Goal: Task Accomplishment & Management: Manage account settings

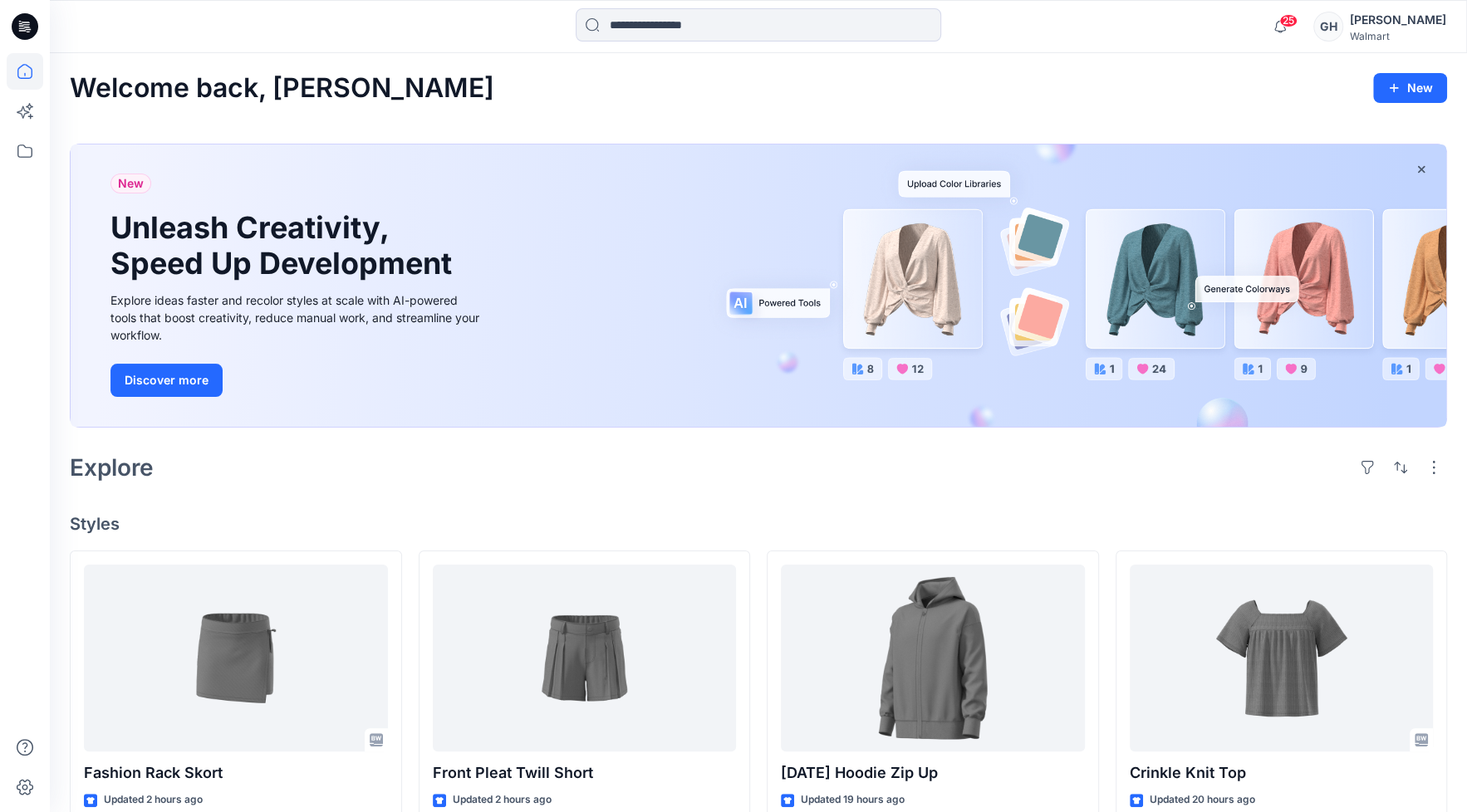
click at [1296, 26] on icon "button" at bounding box center [1279, 26] width 31 height 33
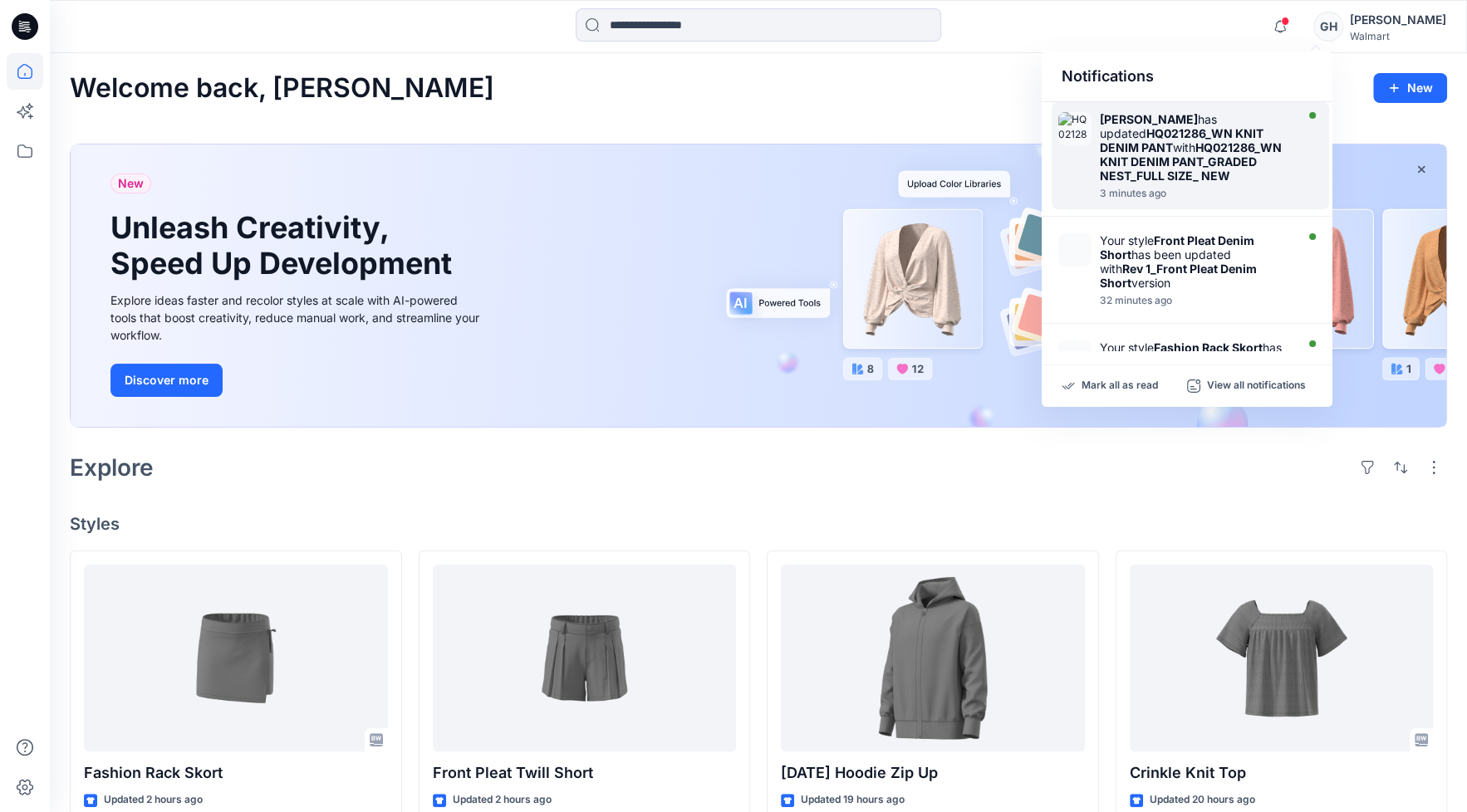
click at [1256, 166] on div "[PERSON_NAME] has updated HQ021286_WN KNIT DENIM PANT with HQ021286_WN KNIT DEN…" at bounding box center [1195, 147] width 191 height 71
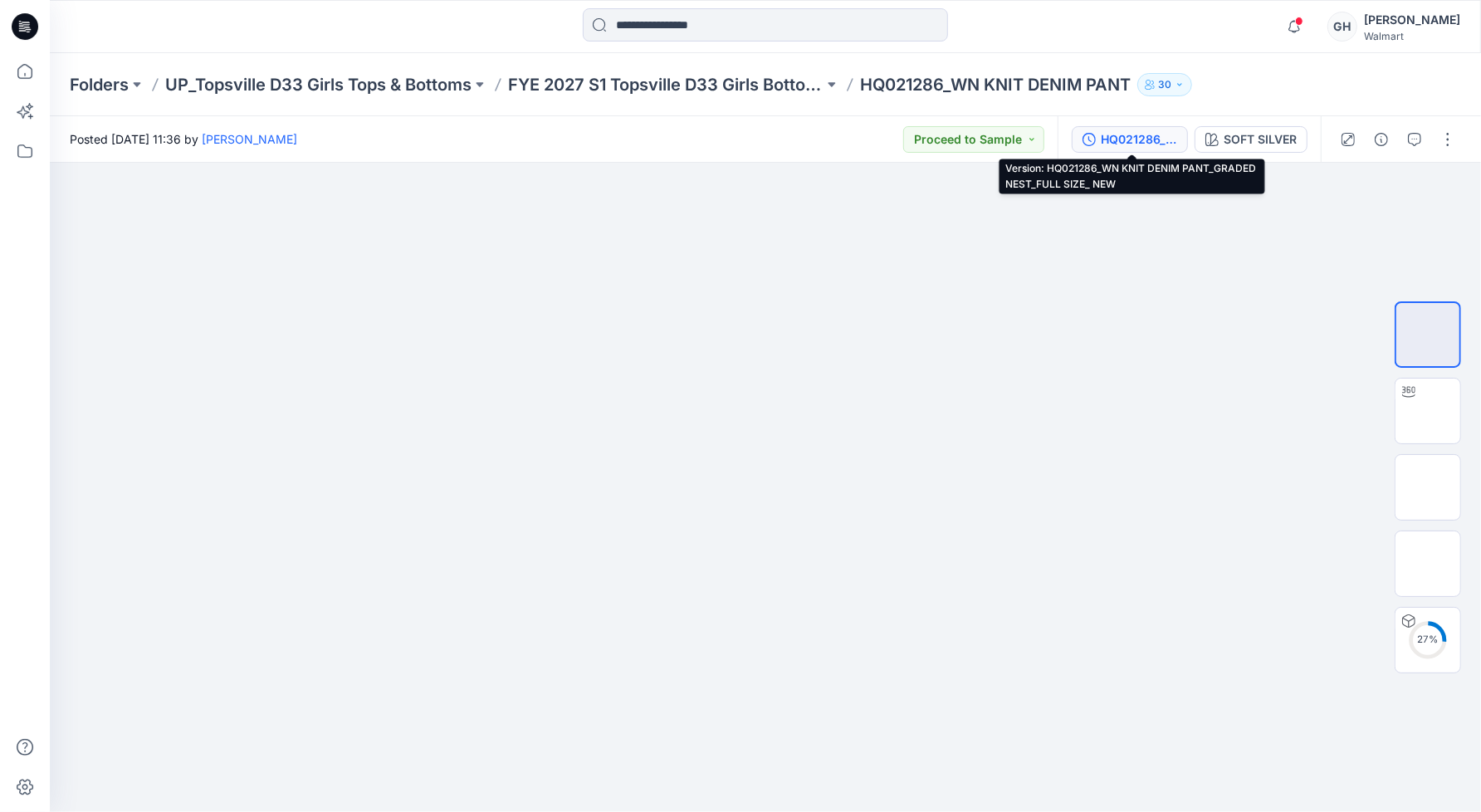
click at [1134, 139] on div "HQ021286_WN KNIT DENIM PANT_GRADED NEST_FULL SIZE_ NEW" at bounding box center [1139, 140] width 76 height 18
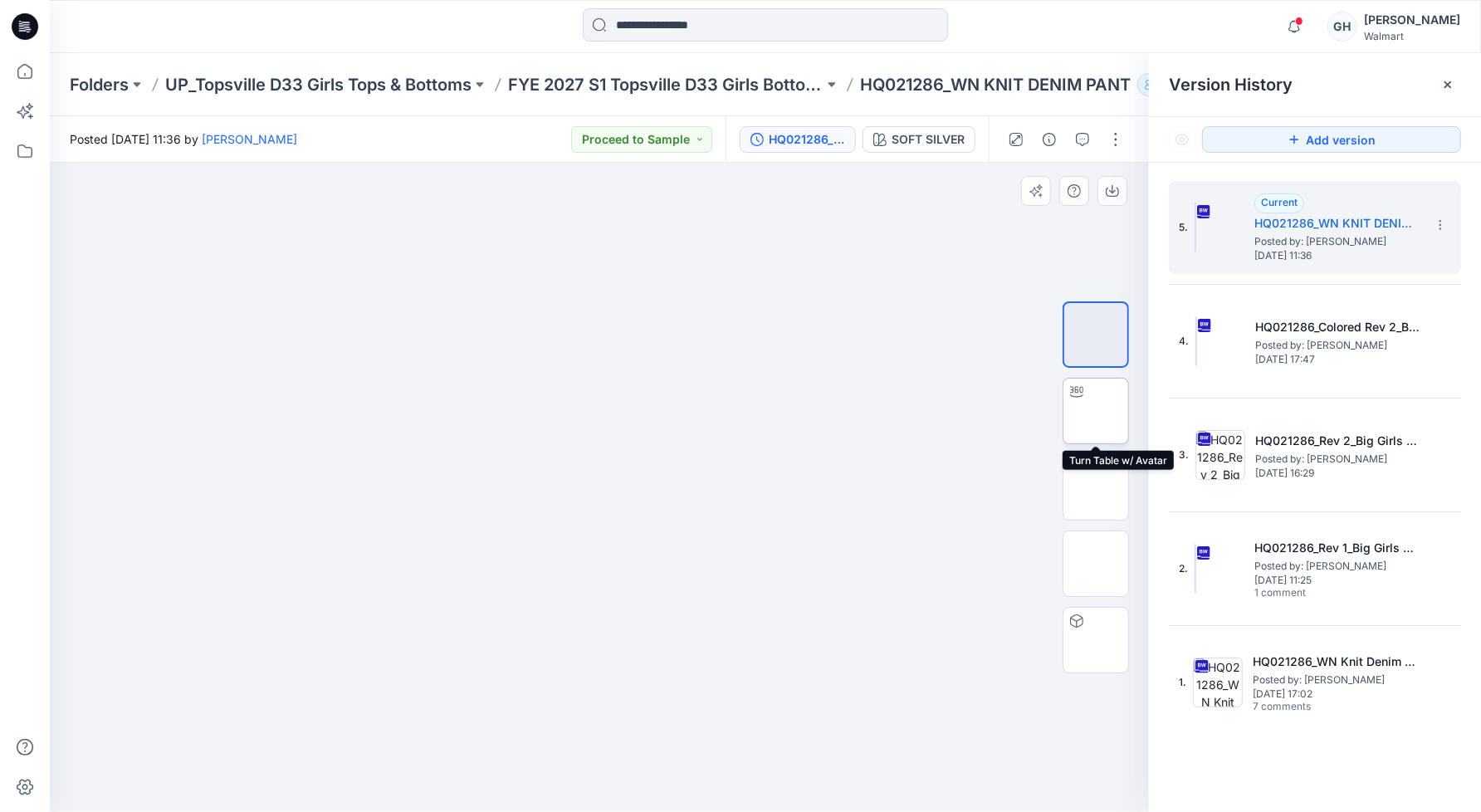
click at [1096, 411] on img at bounding box center [1096, 411] width 0 height 0
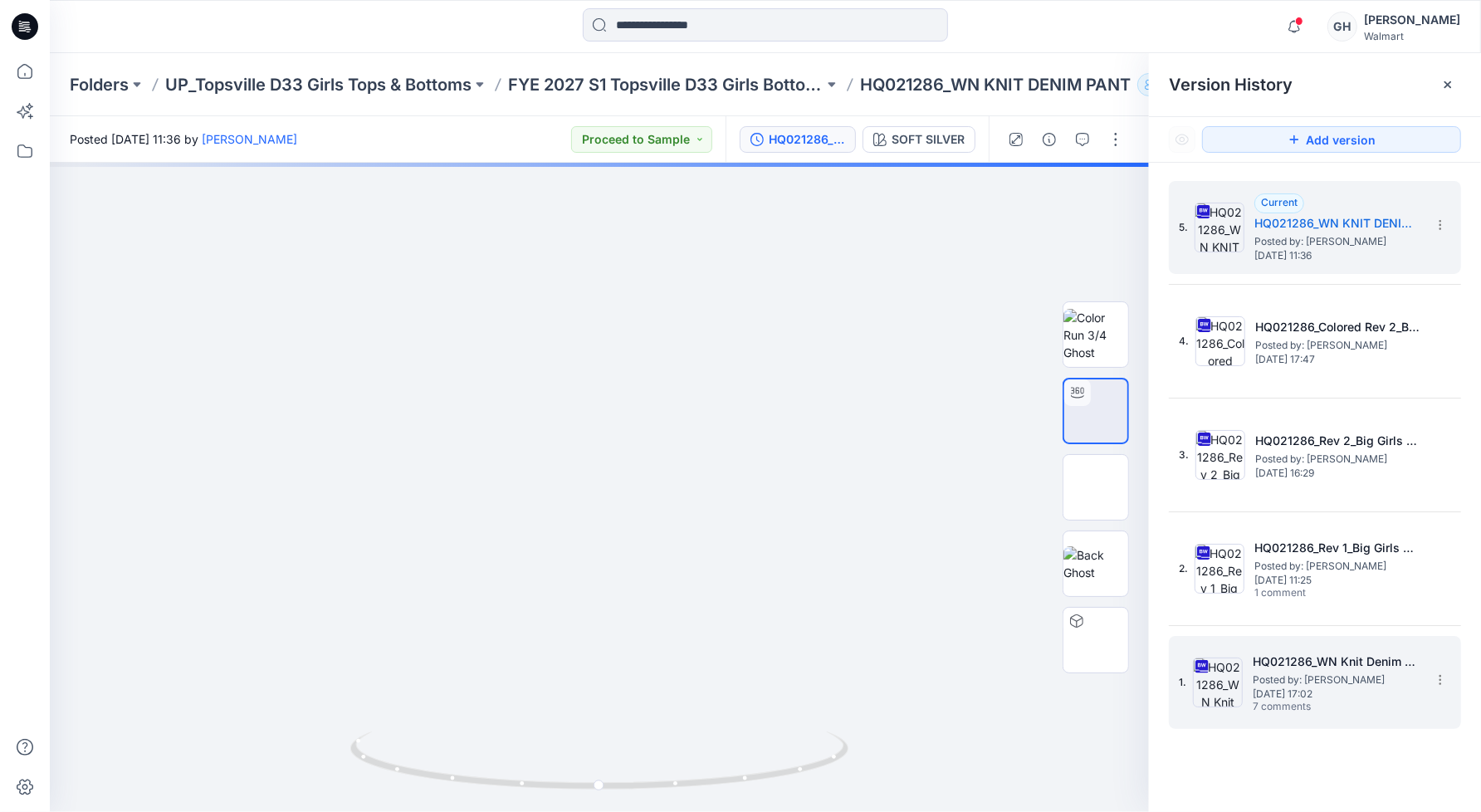
click at [1274, 671] on span "Posted by: [PERSON_NAME]" at bounding box center [1335, 680] width 166 height 17
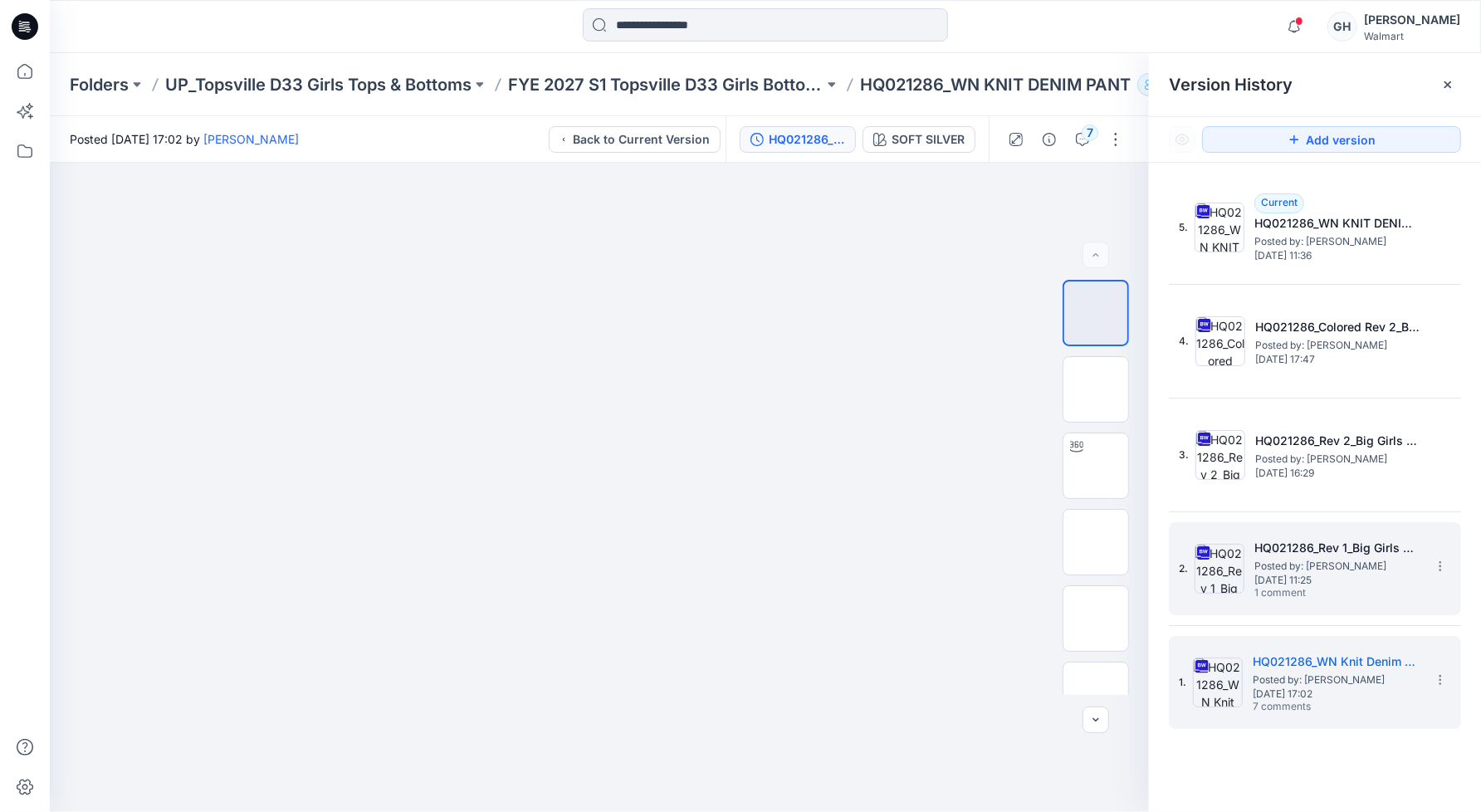
click at [1306, 568] on span "Posted by: [PERSON_NAME]" at bounding box center [1337, 566] width 166 height 17
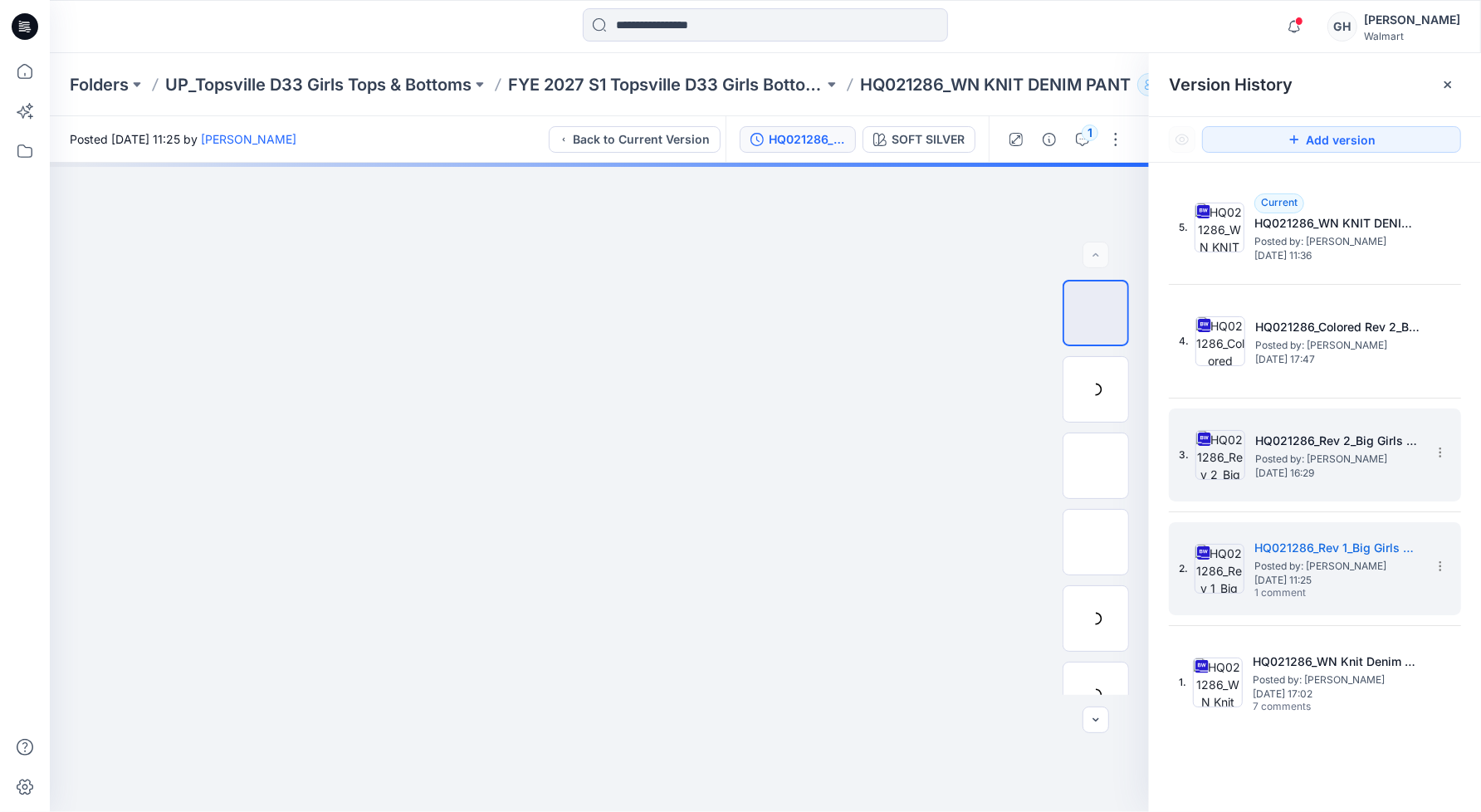
click at [1297, 454] on span "Posted by: [PERSON_NAME]" at bounding box center [1338, 459] width 166 height 17
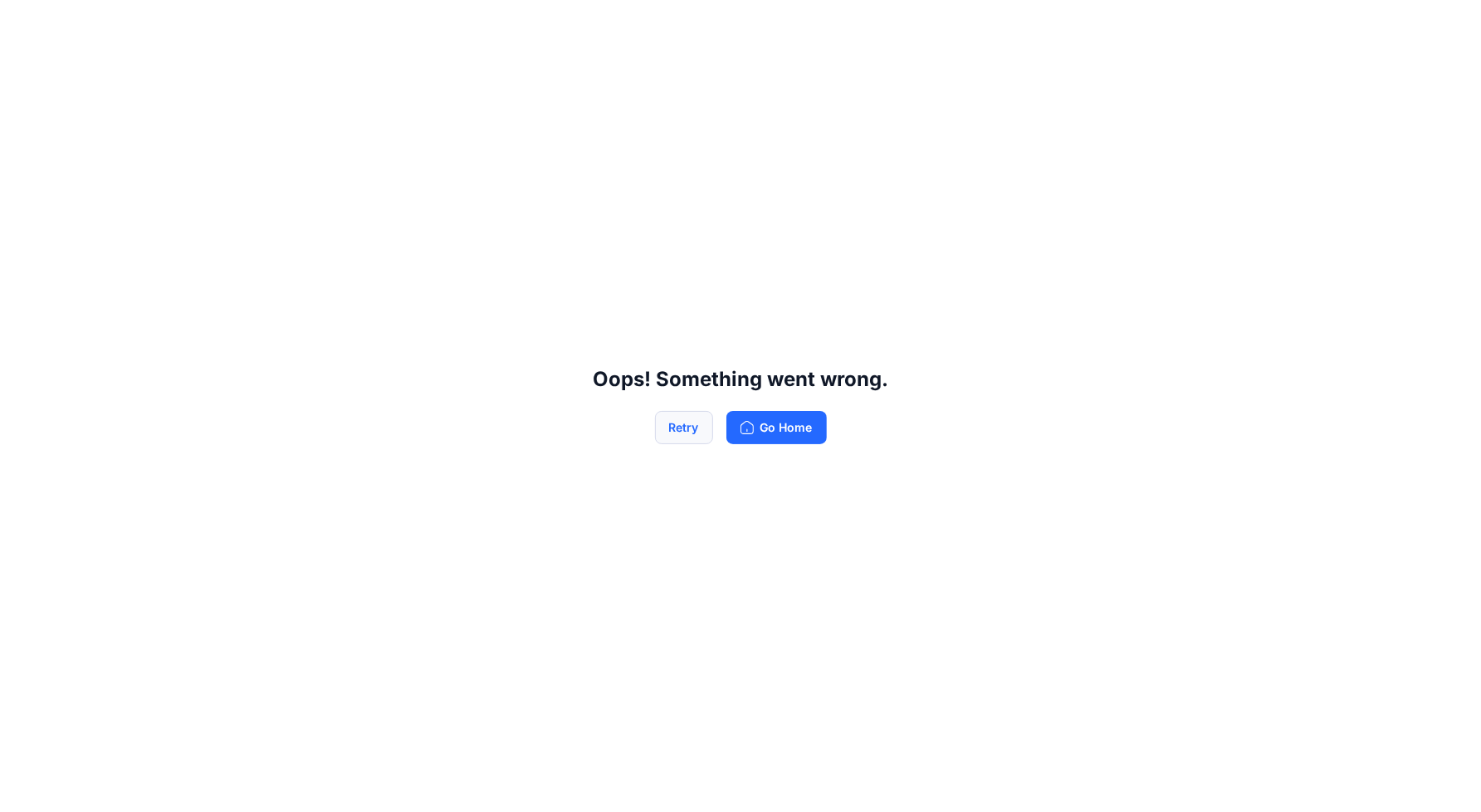
click at [675, 428] on button "Retry" at bounding box center [684, 427] width 58 height 33
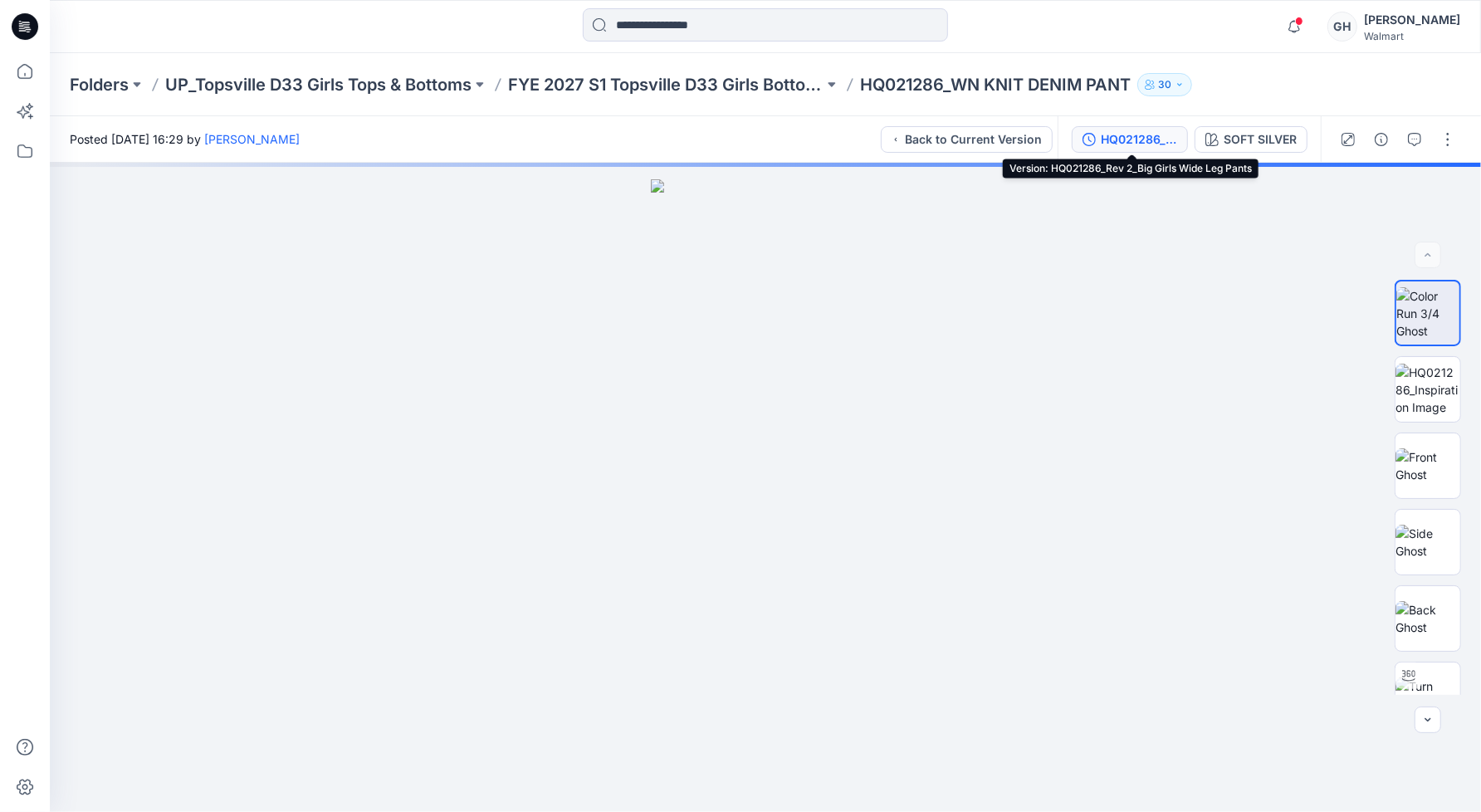
click at [1121, 141] on div "HQ021286_Rev 2_Big Girls Wide Leg Pants" at bounding box center [1139, 140] width 76 height 18
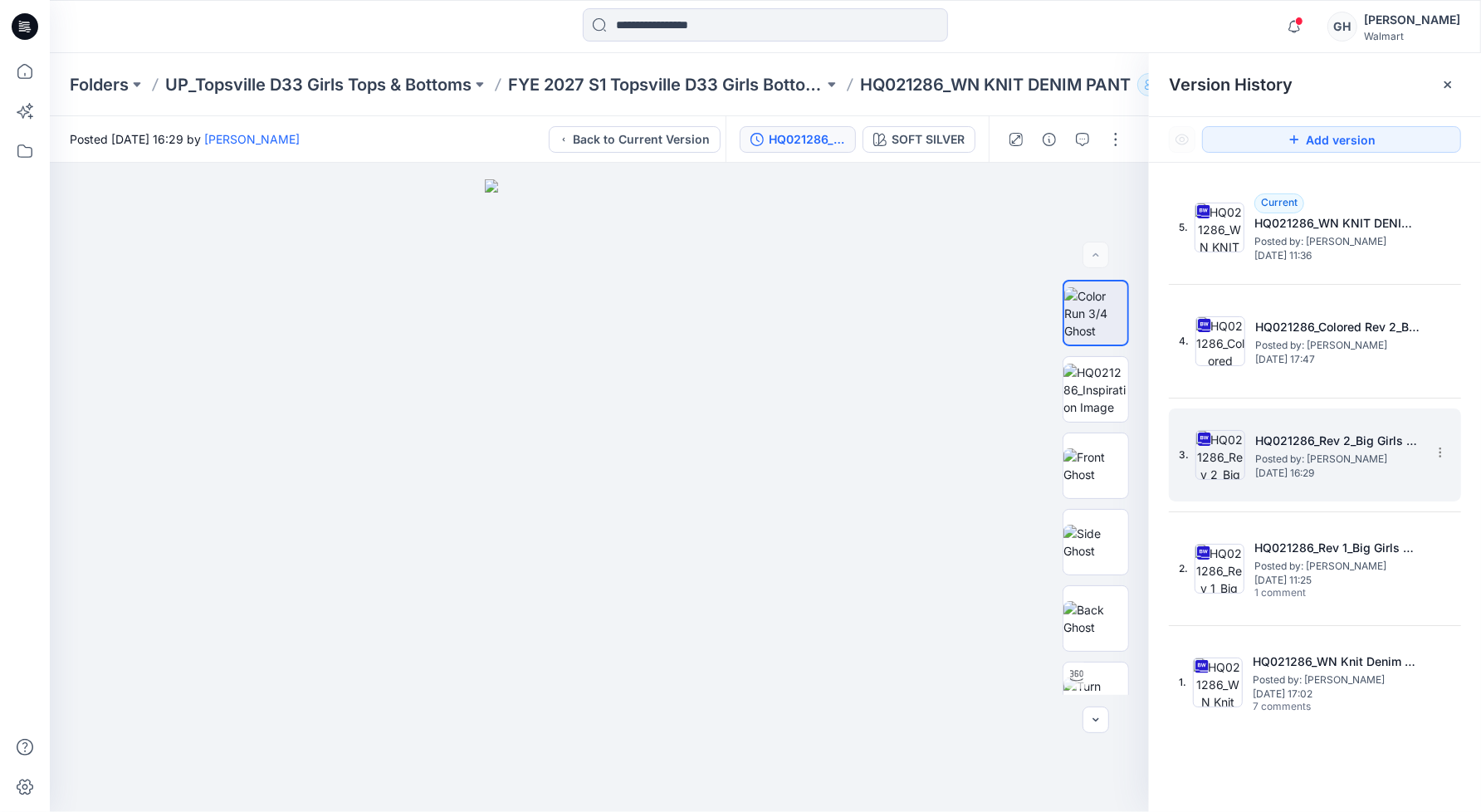
click at [1304, 469] on span "[DATE] 16:29" at bounding box center [1338, 473] width 166 height 12
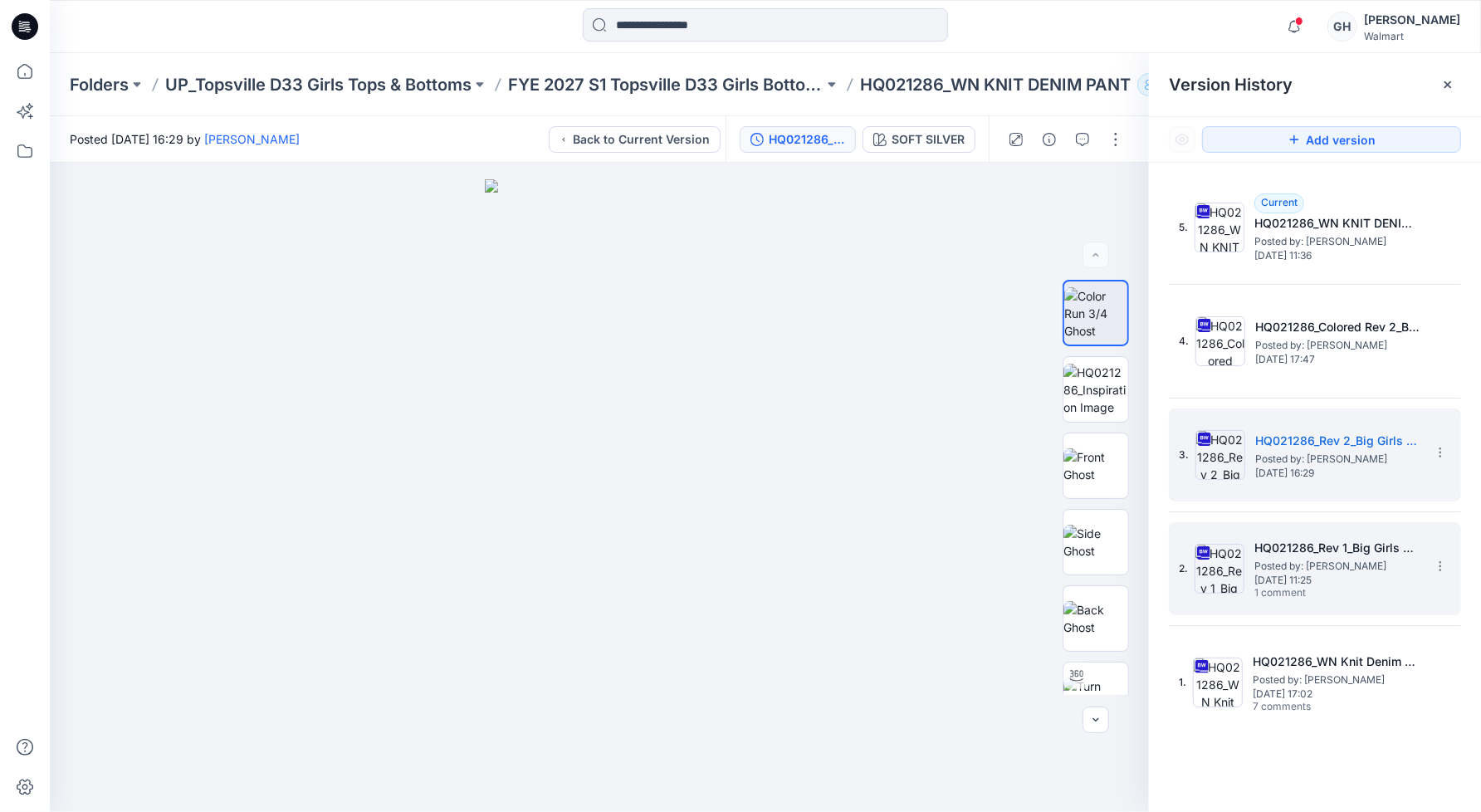
click at [1337, 552] on h5 "HQ021286_Rev 1_Big Girls Wide Leg Pants" at bounding box center [1337, 548] width 166 height 20
click at [1324, 453] on span "Posted by: [PERSON_NAME]" at bounding box center [1338, 459] width 166 height 17
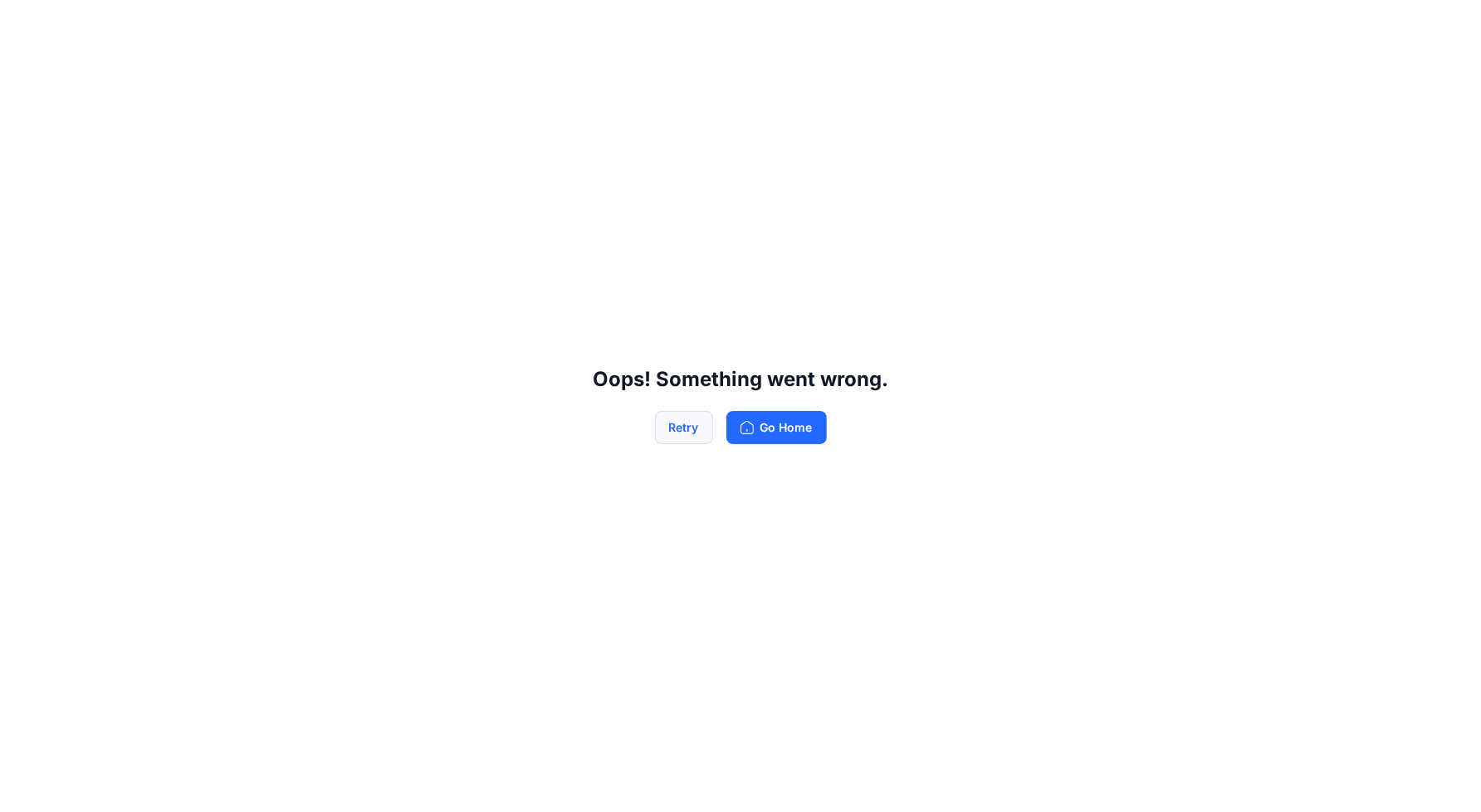
click at [681, 421] on button "Retry" at bounding box center [684, 427] width 58 height 33
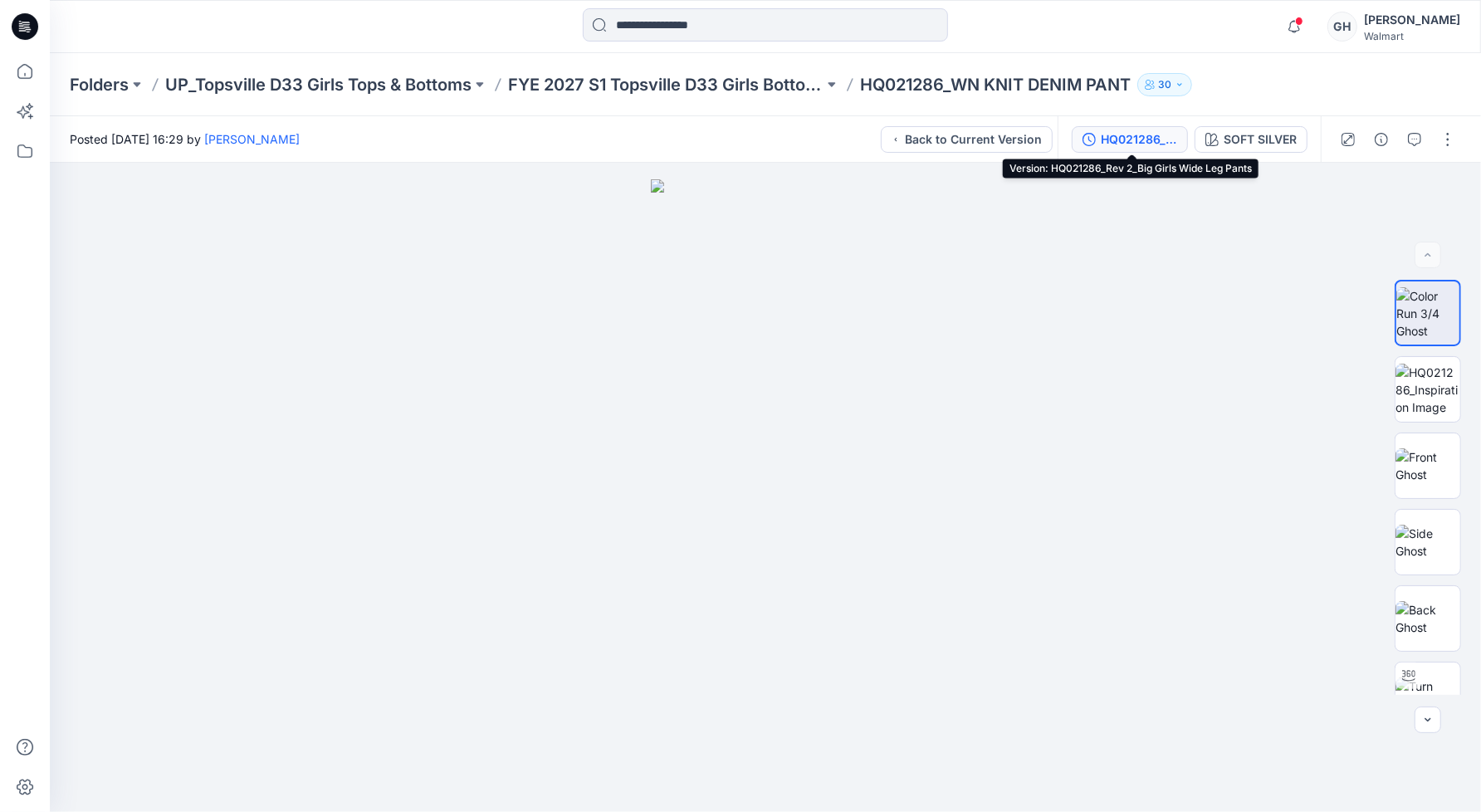
click at [1130, 142] on div "HQ021286_Rev 2_Big Girls Wide Leg Pants" at bounding box center [1139, 140] width 76 height 18
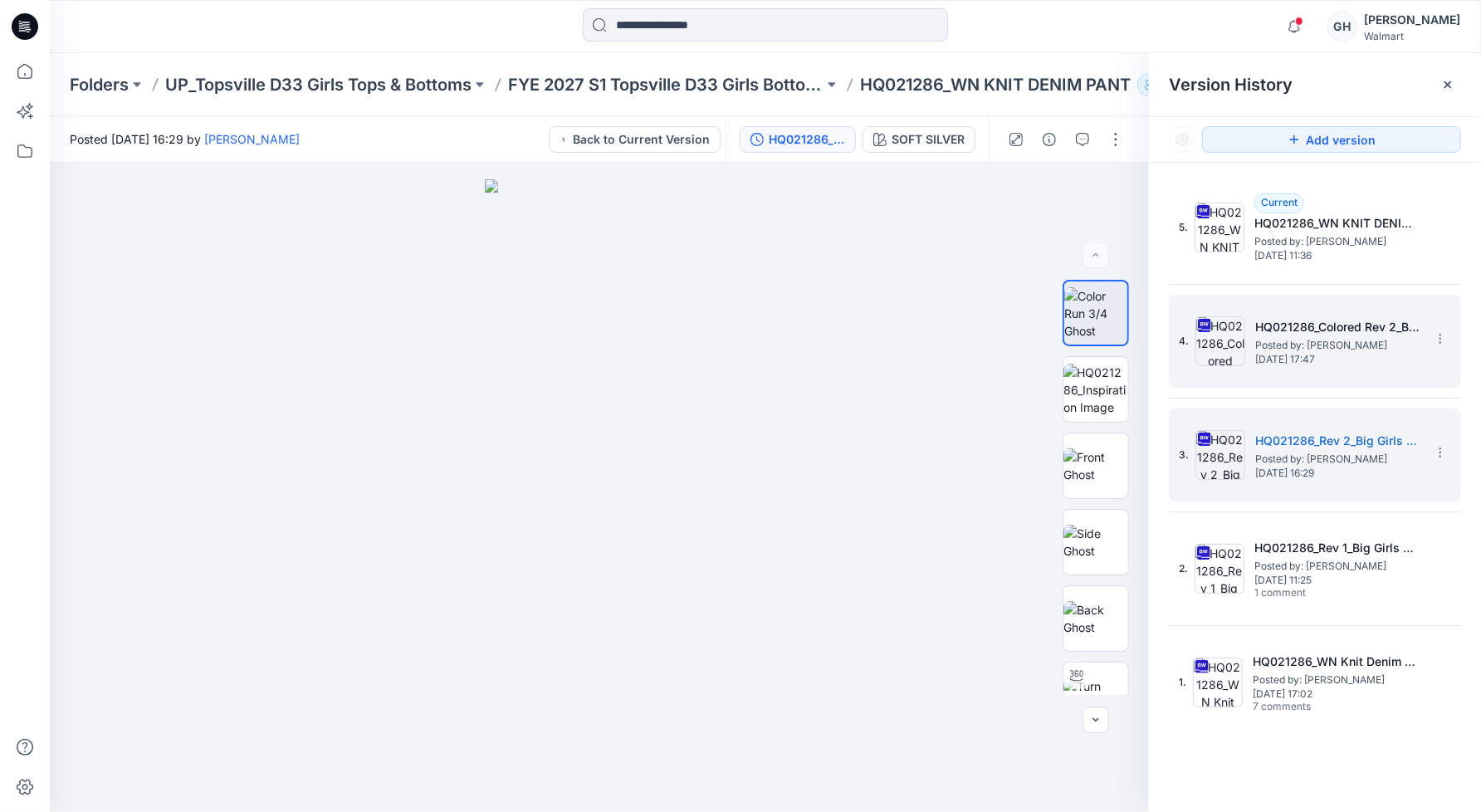
click at [1337, 375] on div "4. HQ021286_Colored Rev 2_Big Girls Wide Leg Pants Posted by: [PERSON_NAME] [DA…" at bounding box center [1304, 341] width 249 height 80
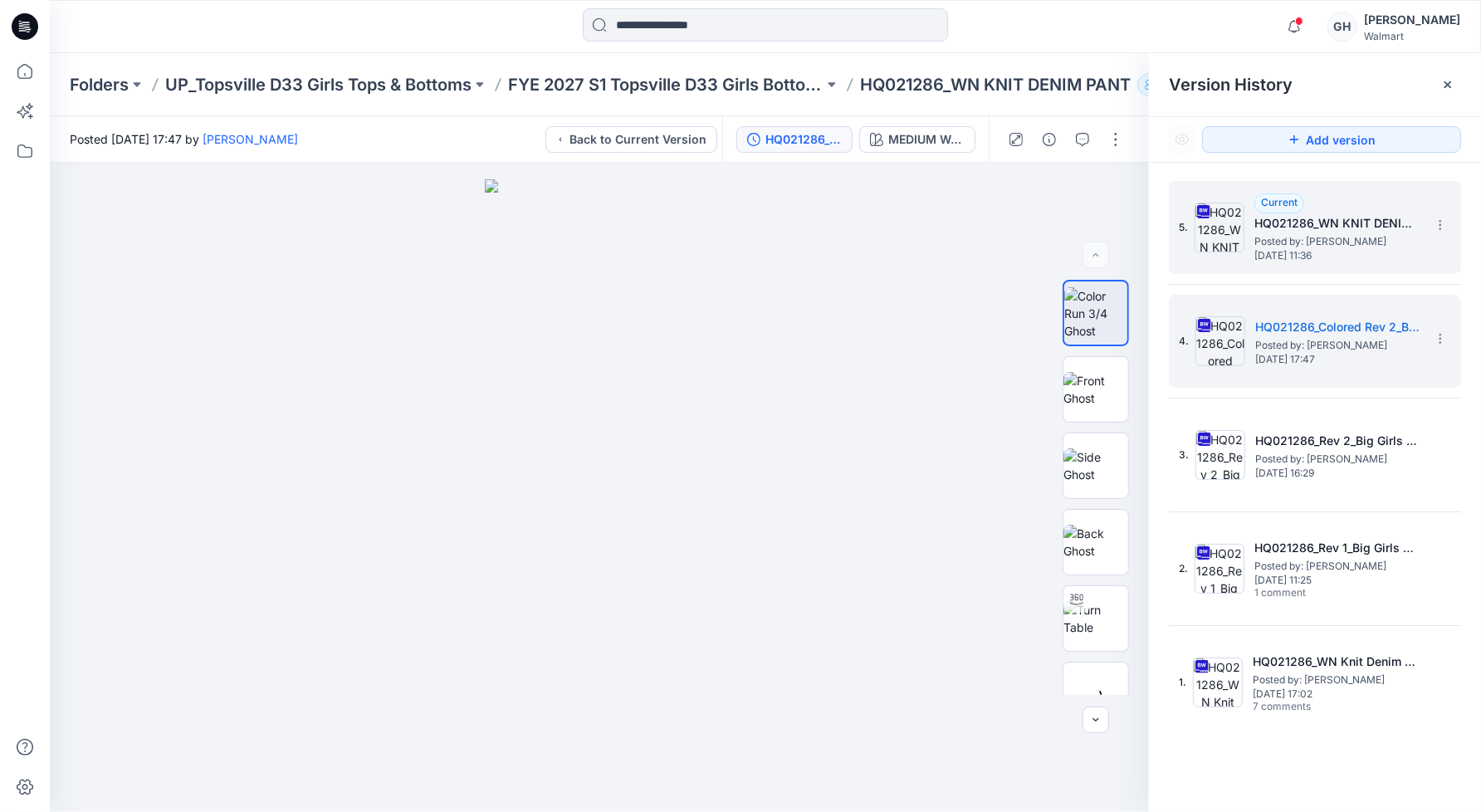
click at [1329, 252] on span "[DATE] 11:36" at bounding box center [1337, 255] width 166 height 12
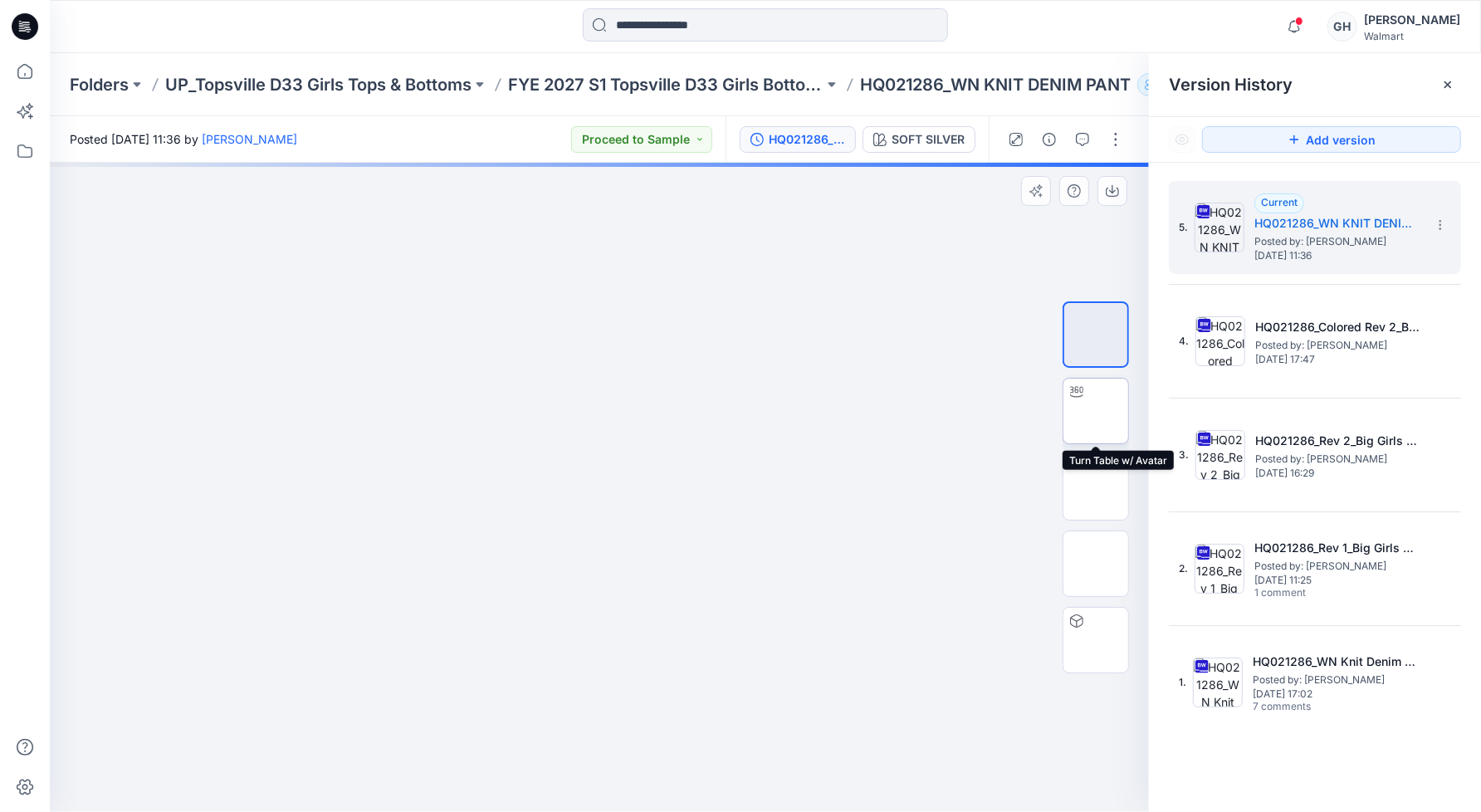
click at [1107, 416] on img at bounding box center [1096, 411] width 64 height 52
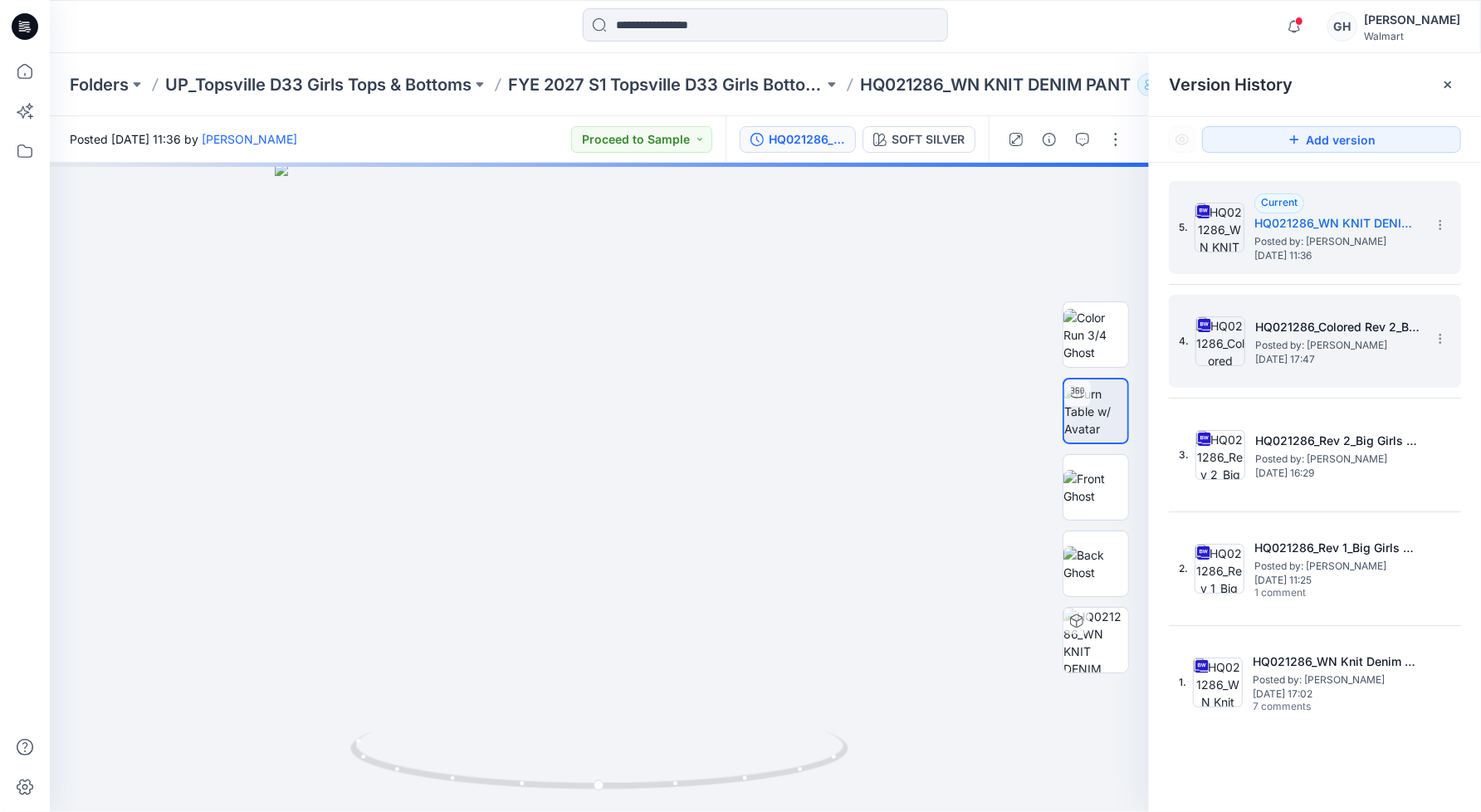
click at [1310, 351] on span "Posted by: [PERSON_NAME]" at bounding box center [1338, 345] width 166 height 17
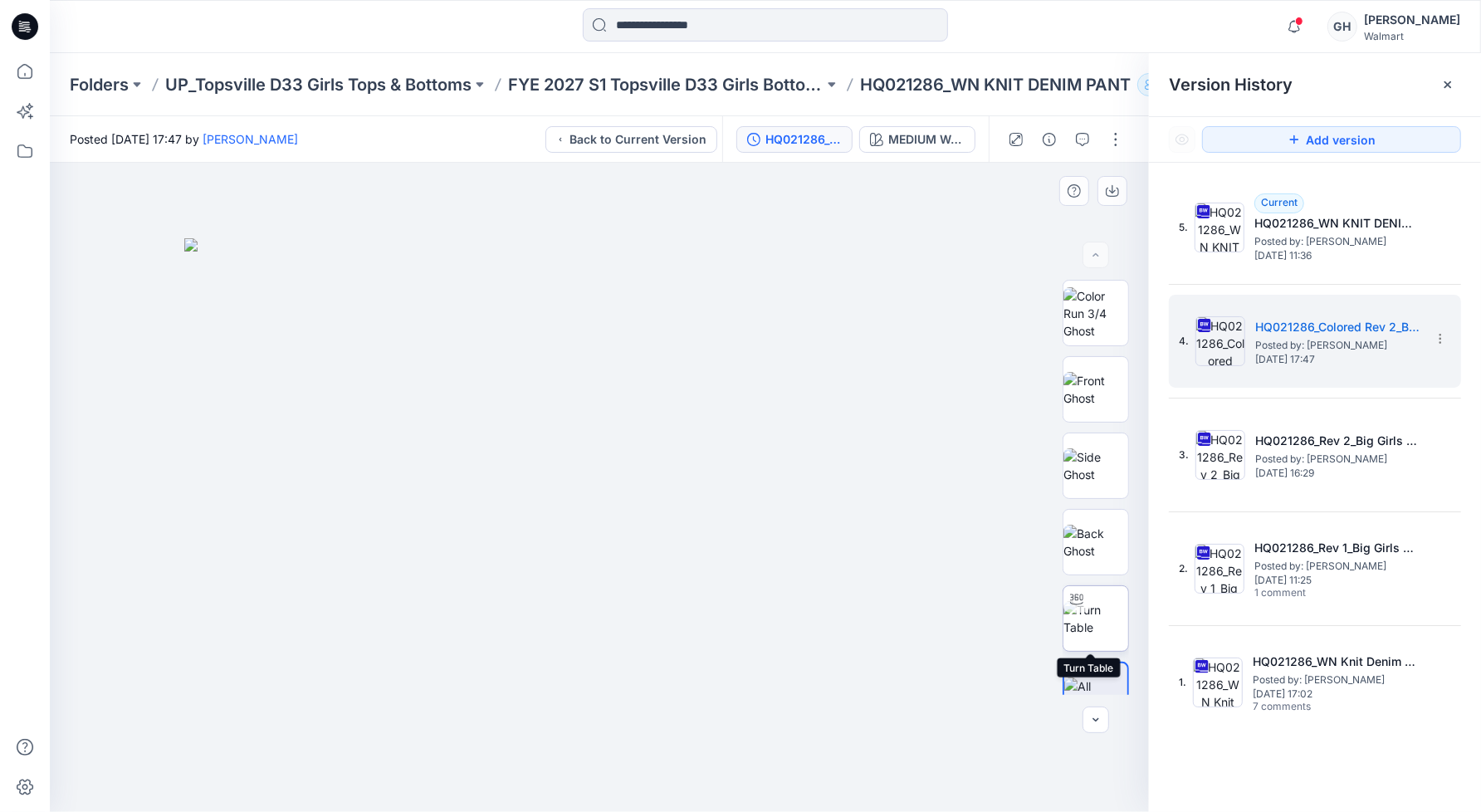
click at [1101, 629] on img at bounding box center [1096, 618] width 64 height 35
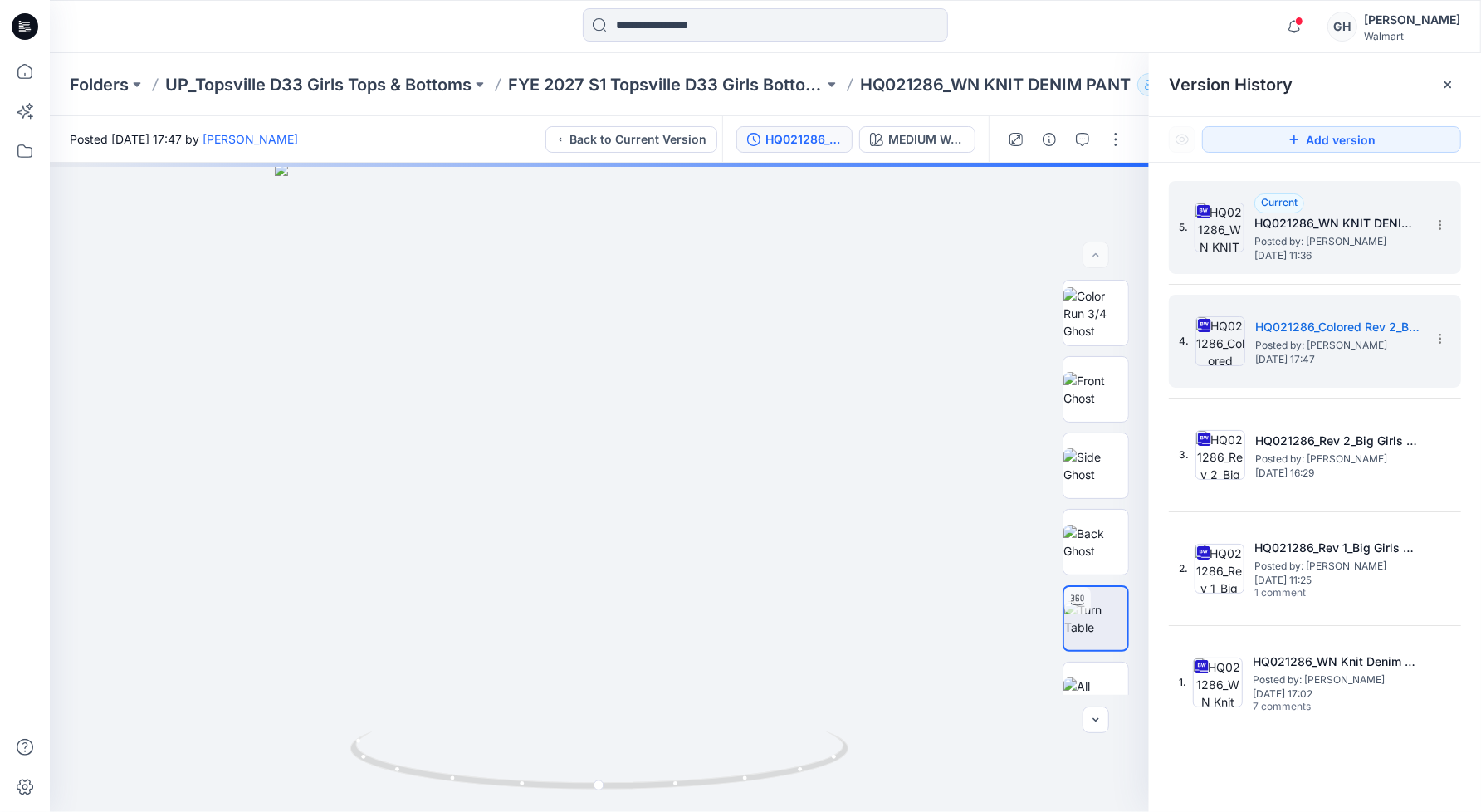
click at [1311, 260] on span "[DATE] 11:36" at bounding box center [1337, 255] width 166 height 12
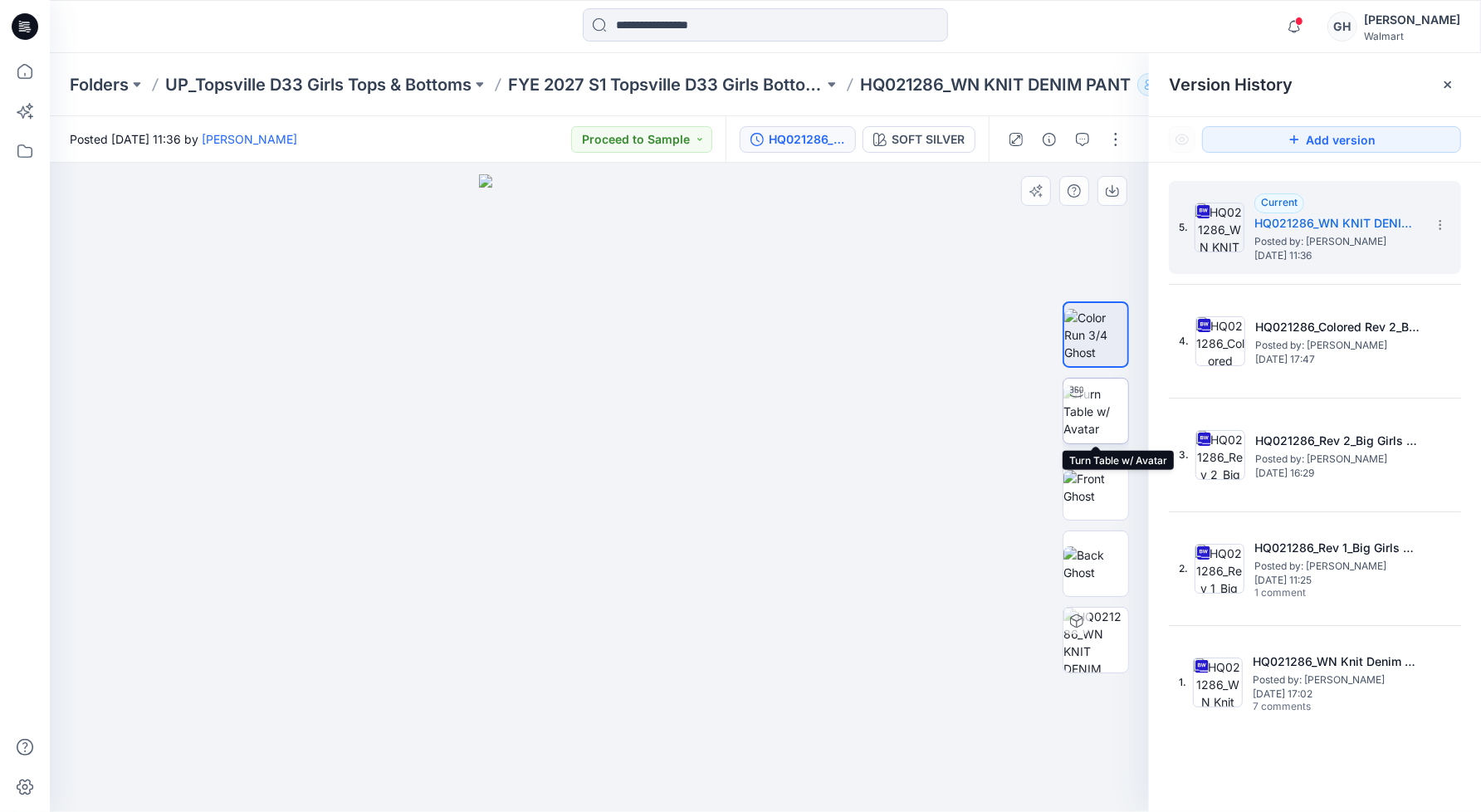
click at [1091, 397] on img at bounding box center [1096, 411] width 64 height 52
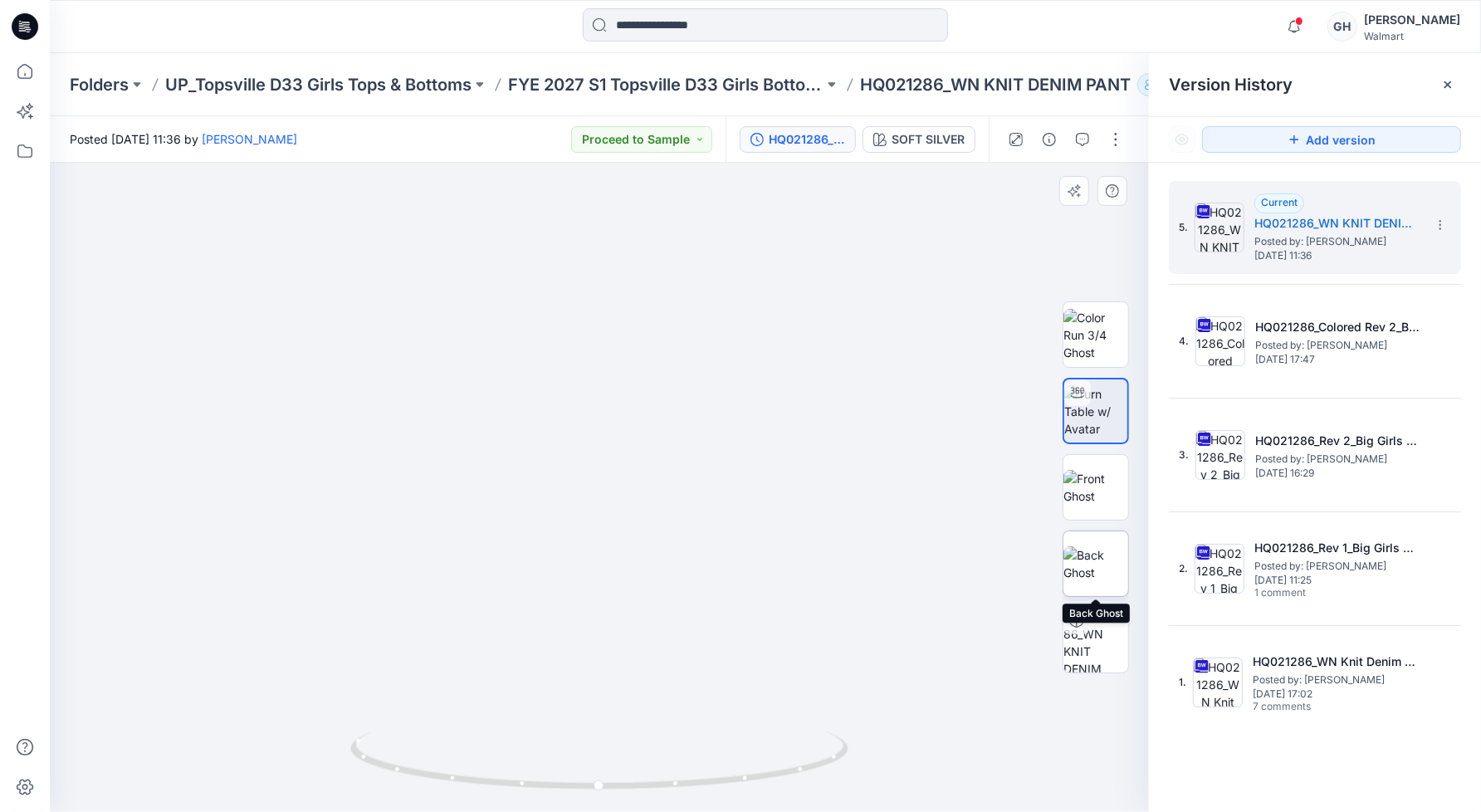
click at [1092, 569] on img at bounding box center [1096, 563] width 64 height 35
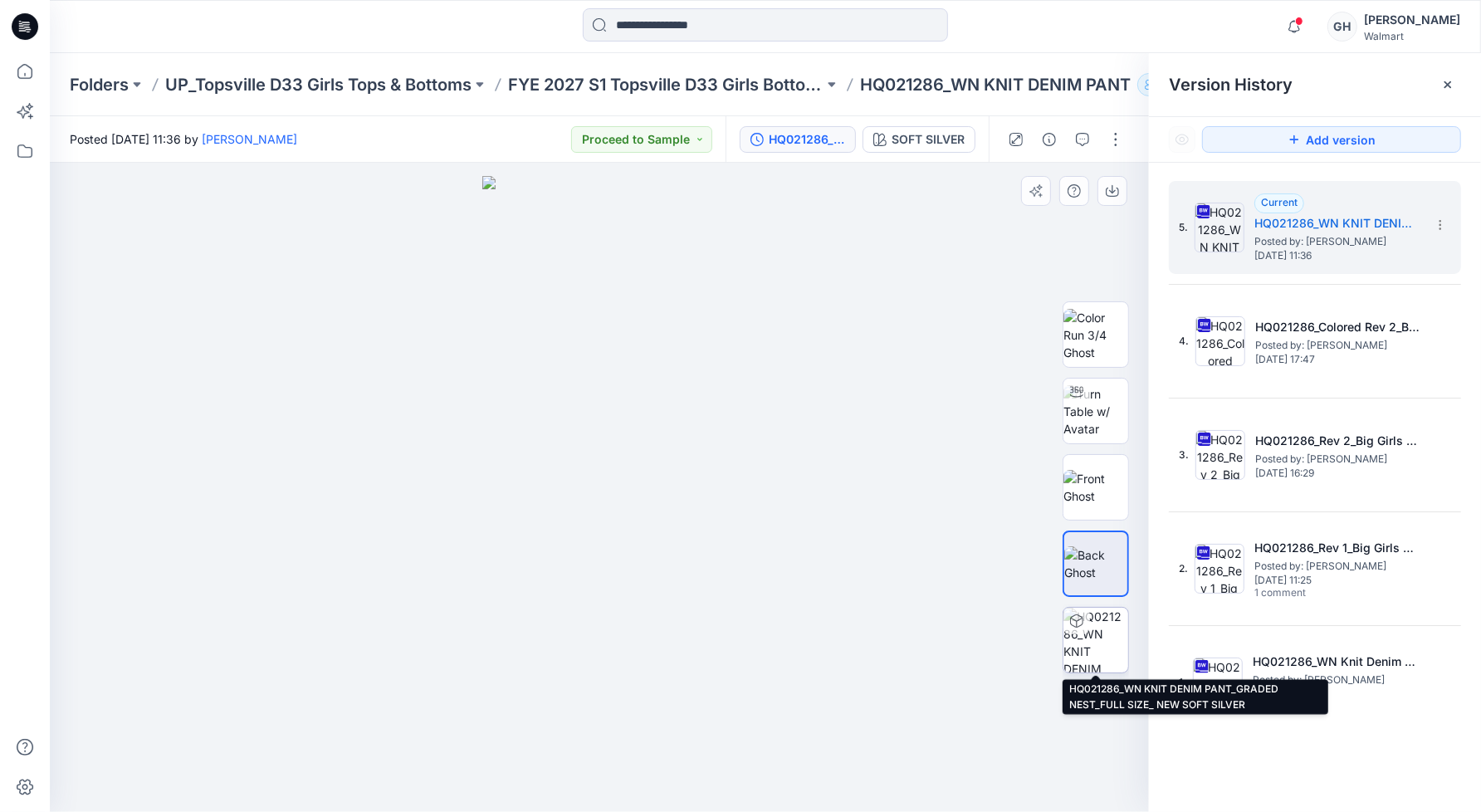
click at [1107, 652] on img at bounding box center [1096, 640] width 64 height 64
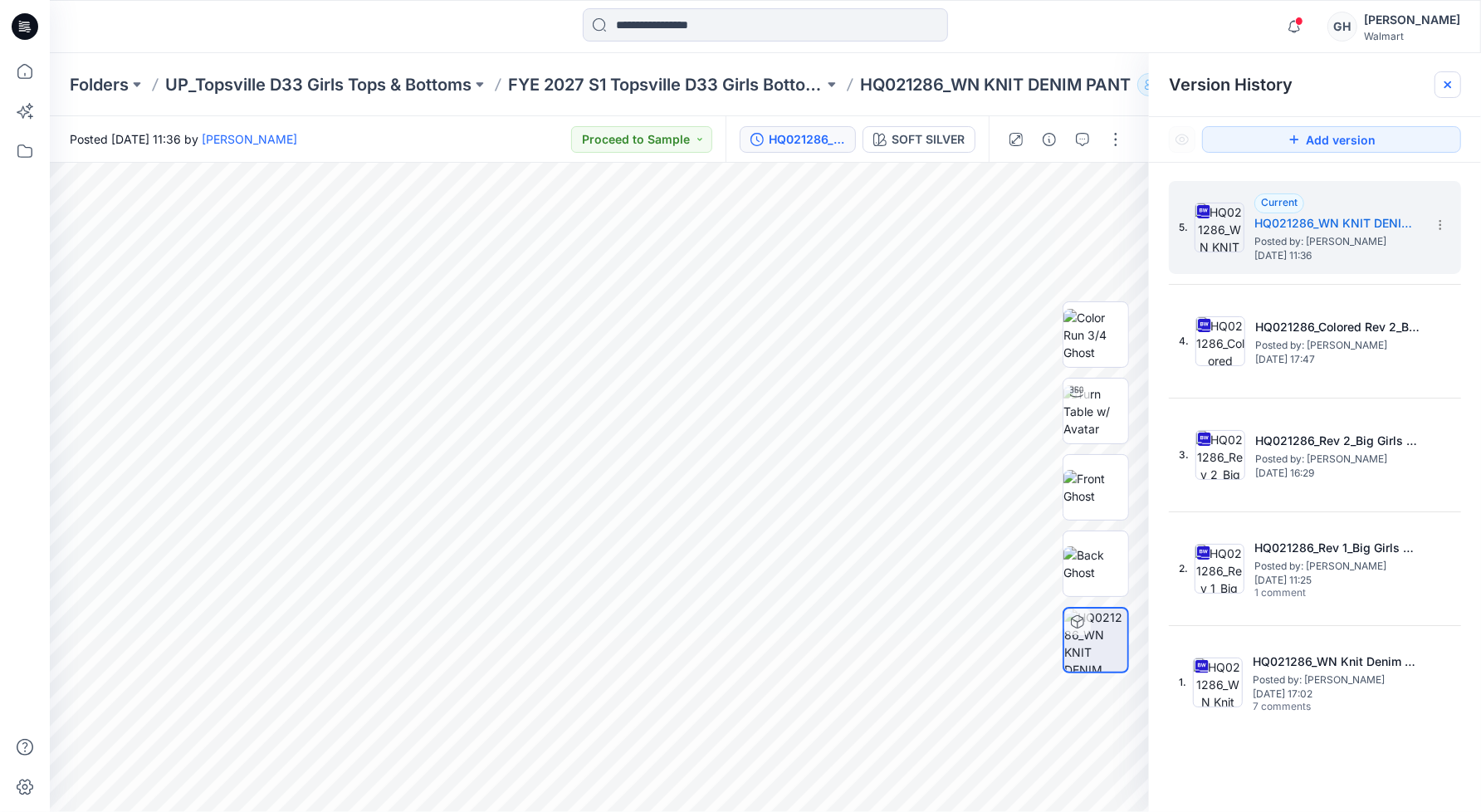
click at [1451, 88] on icon at bounding box center [1448, 84] width 13 height 13
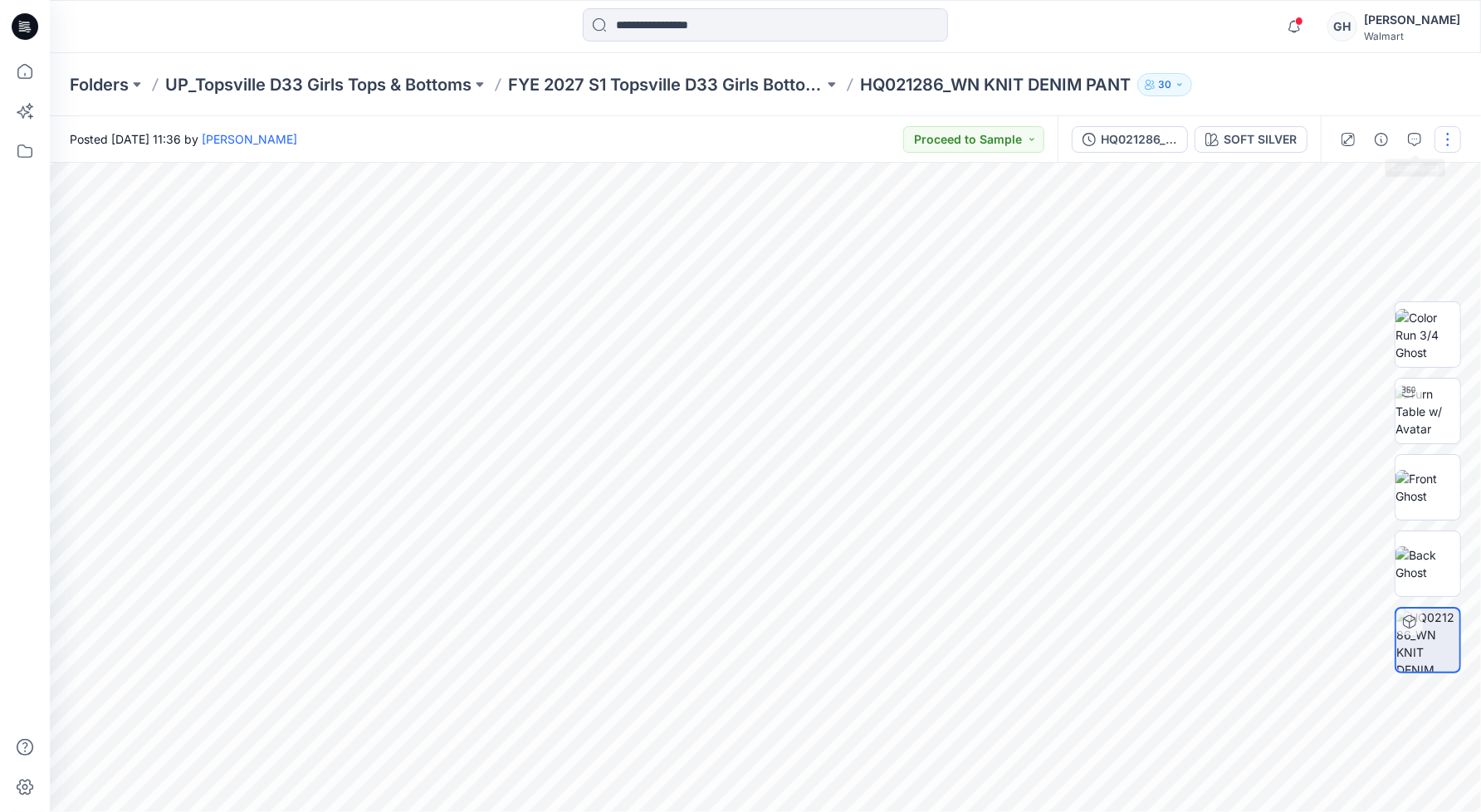
click at [1444, 132] on button "button" at bounding box center [1448, 140] width 27 height 27
click at [1399, 261] on button "Edit" at bounding box center [1378, 261] width 153 height 30
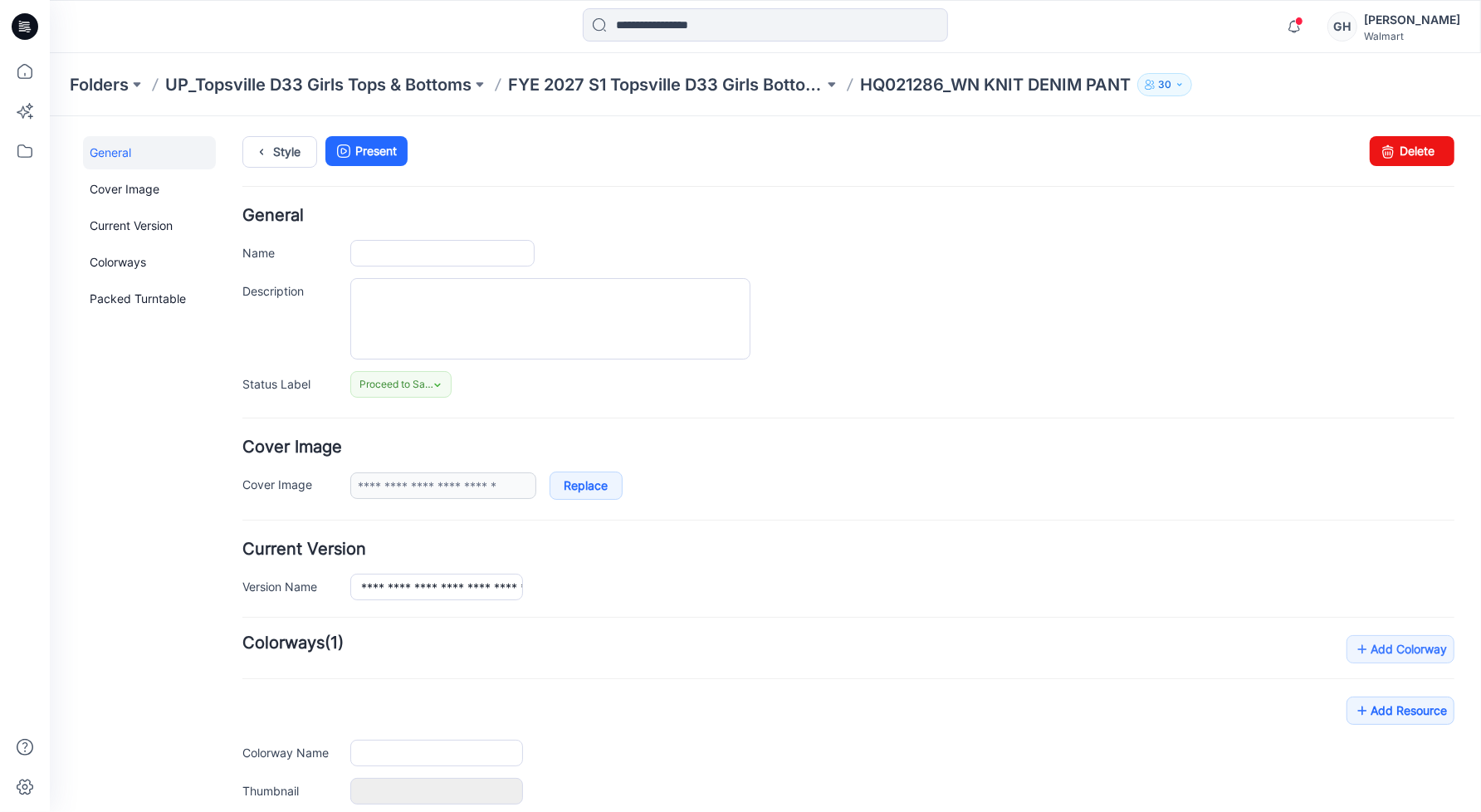
type input "**********"
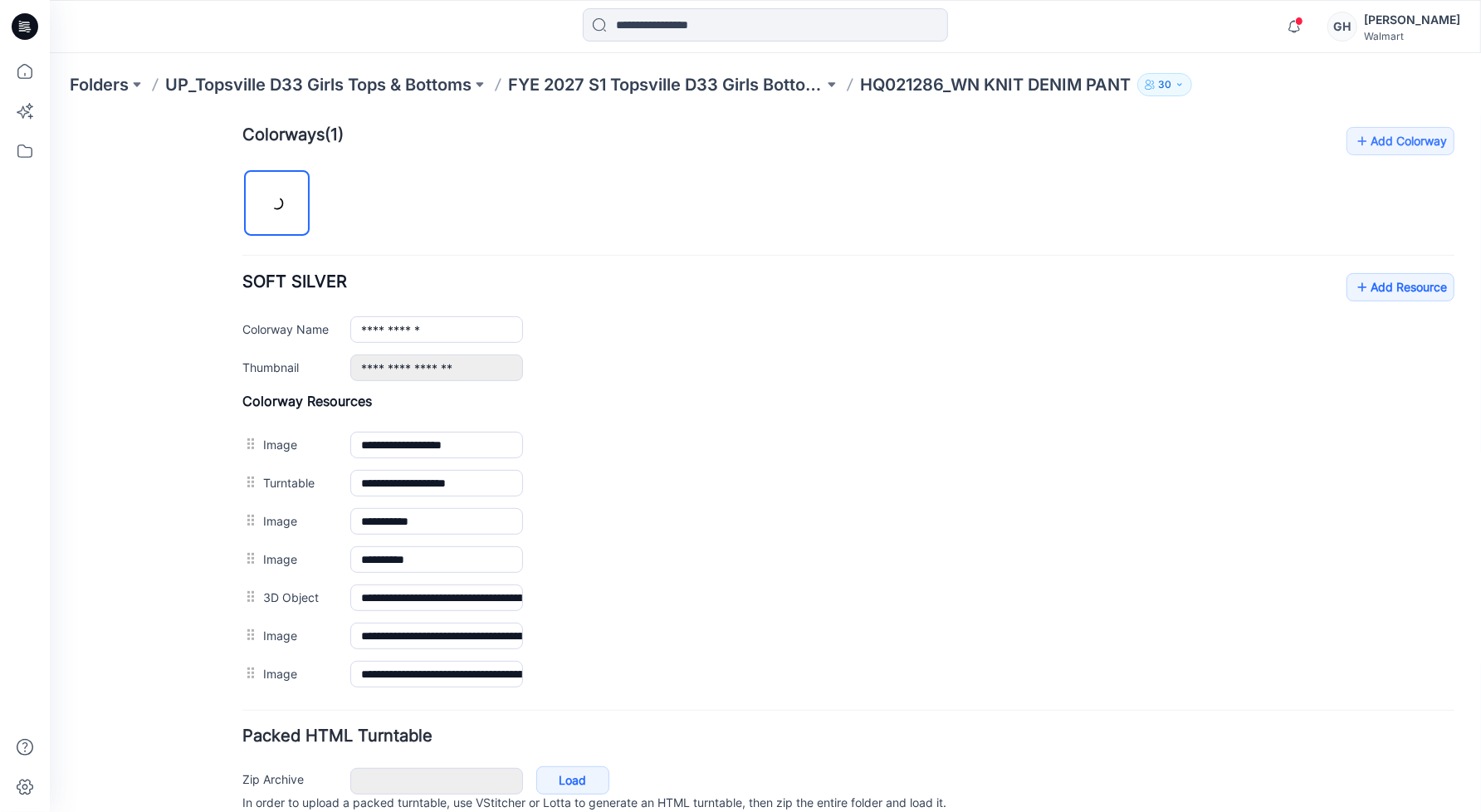
scroll to position [553, 0]
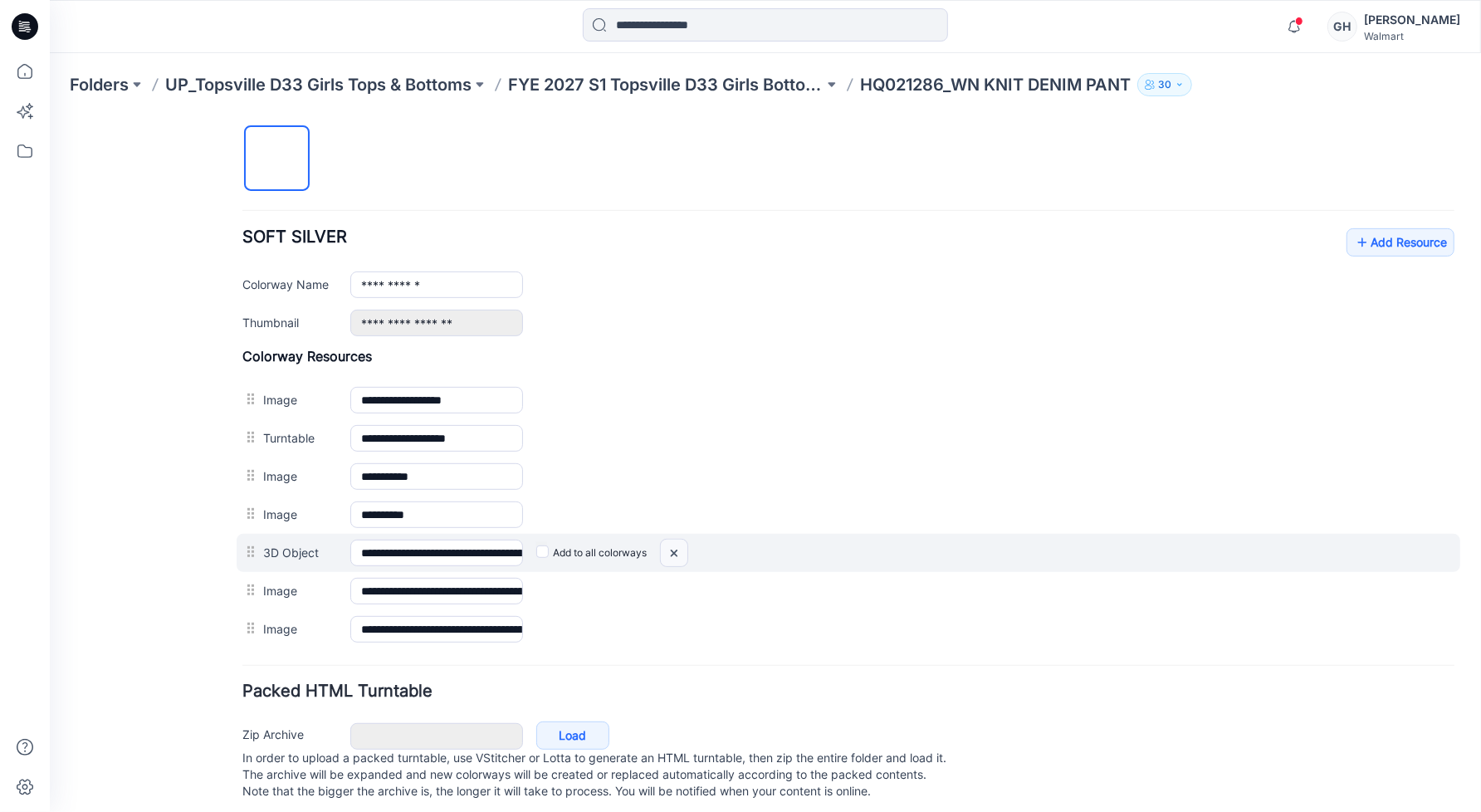
click at [673, 543] on img at bounding box center [673, 552] width 27 height 28
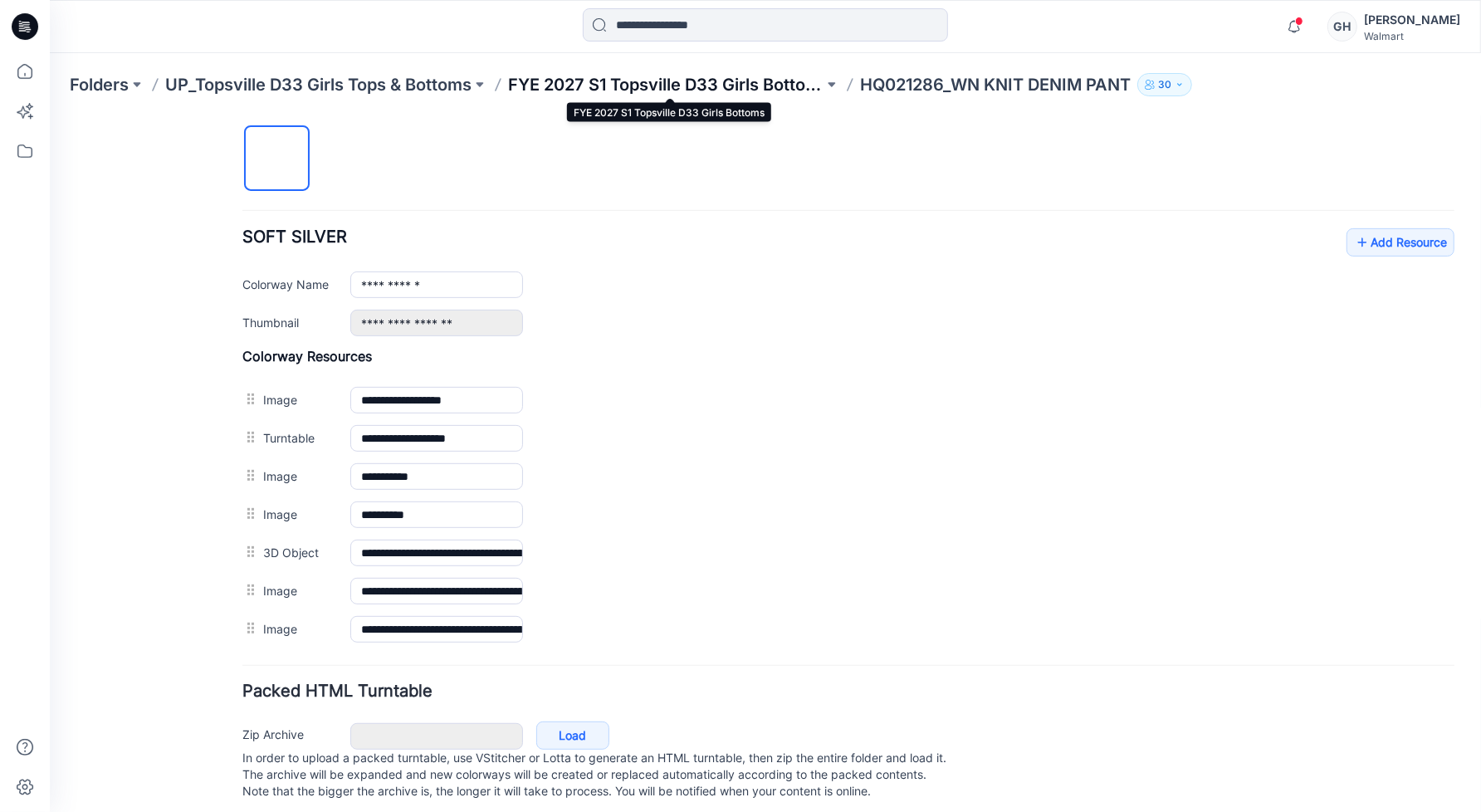
click at [732, 83] on p "FYE 2027 S1 Topsville D33 Girls Bottoms" at bounding box center [665, 85] width 315 height 23
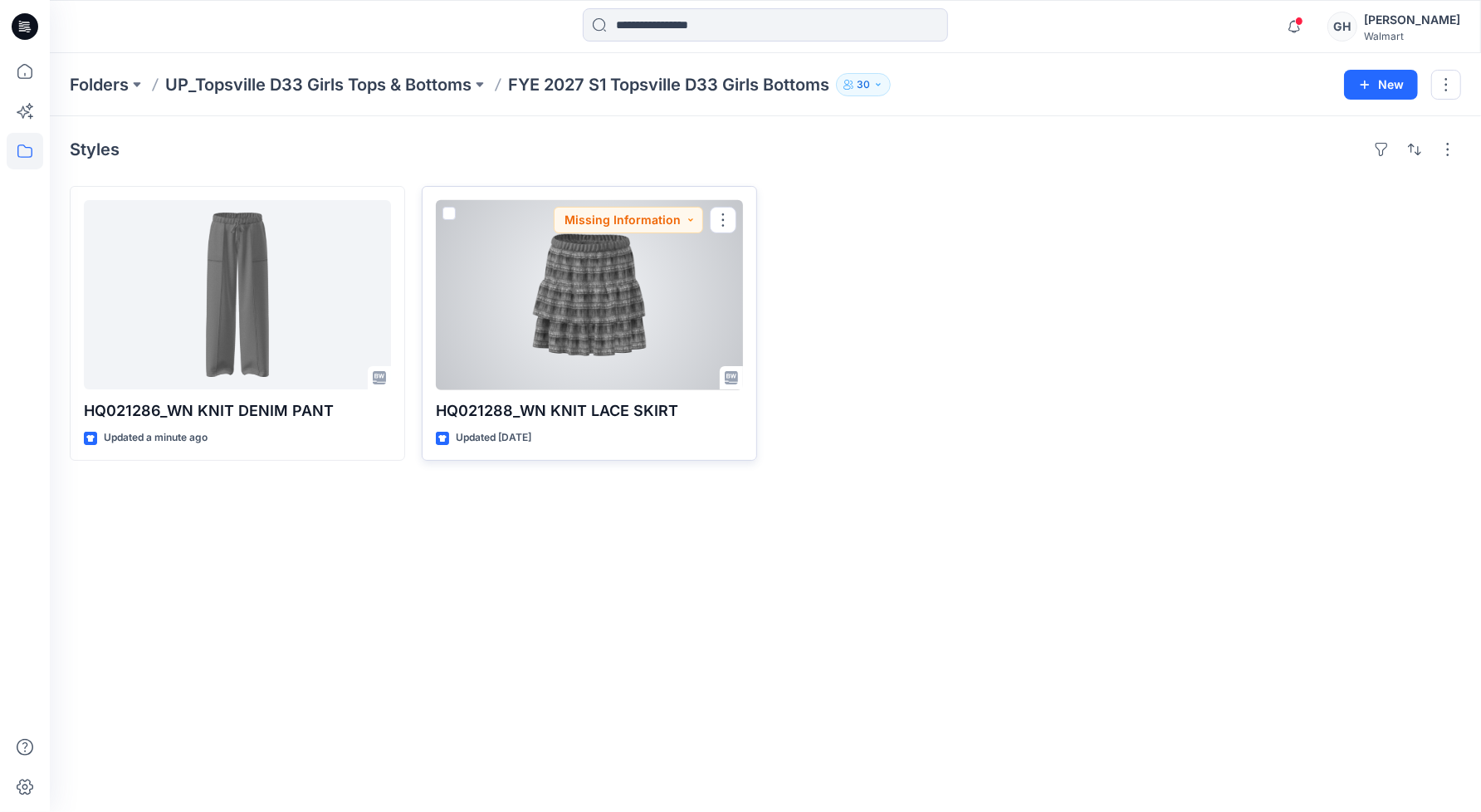
click at [606, 344] on div at bounding box center [589, 294] width 307 height 189
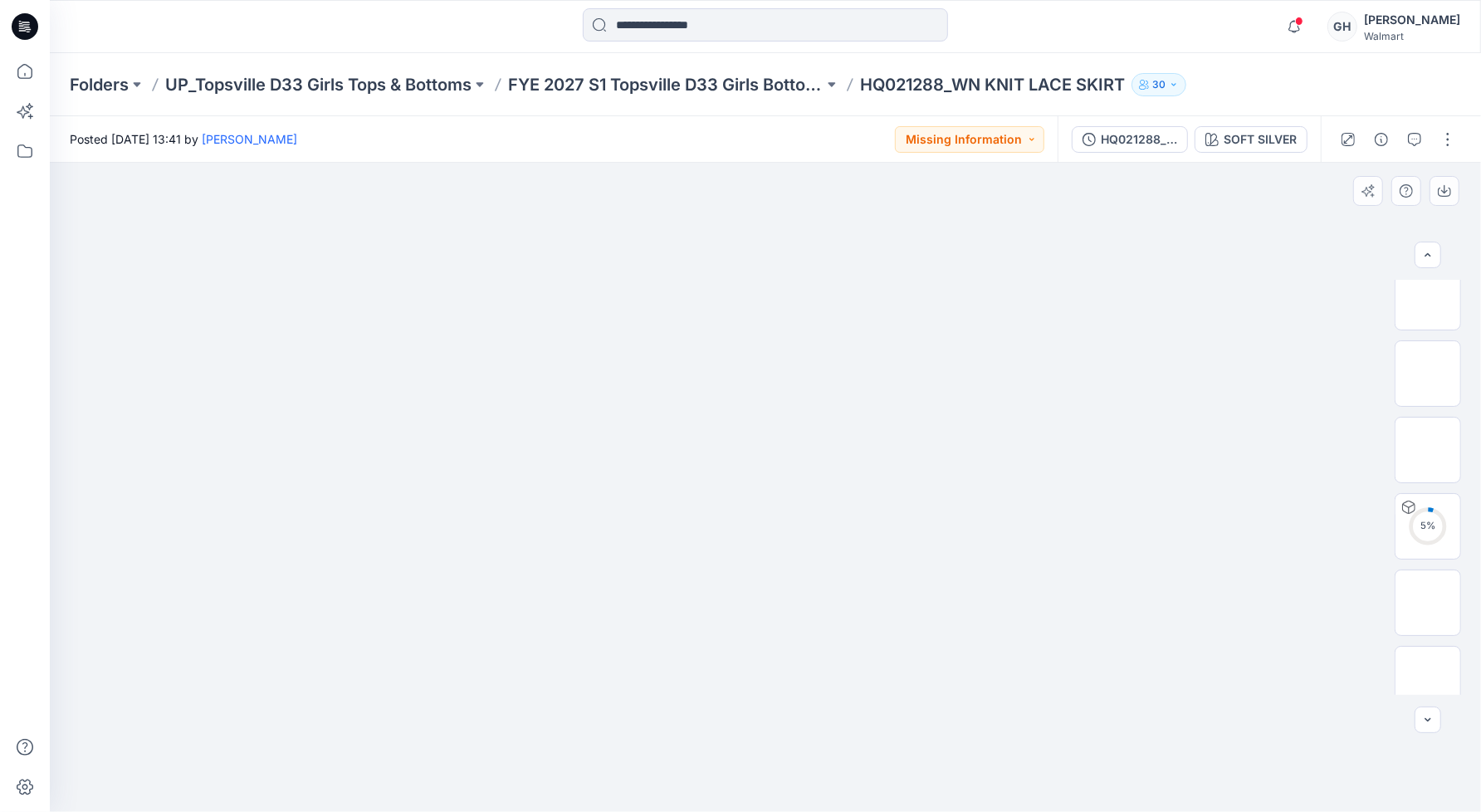
scroll to position [185, 0]
click at [1448, 145] on button "button" at bounding box center [1448, 140] width 27 height 27
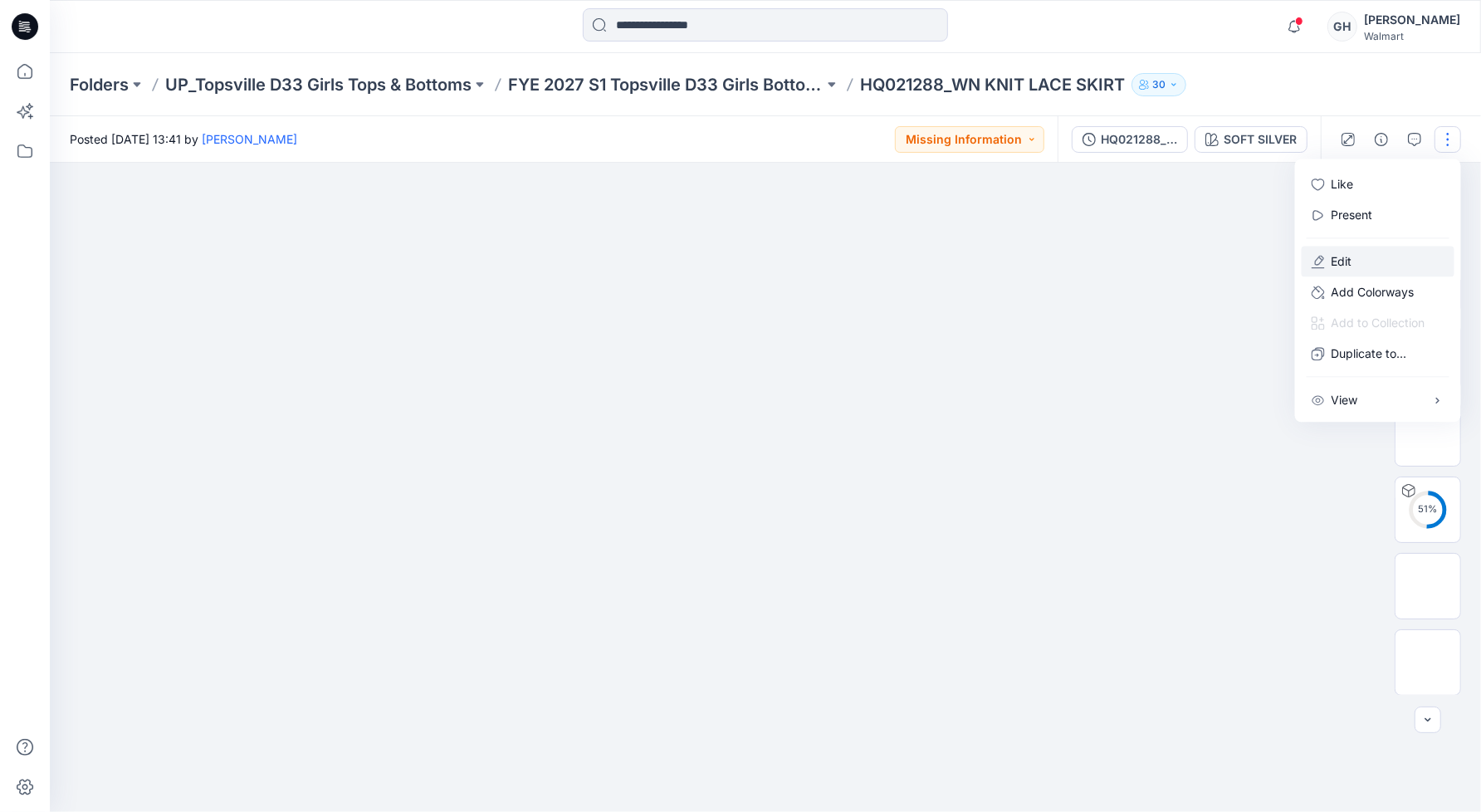
click at [1351, 257] on p "Edit" at bounding box center [1341, 261] width 21 height 17
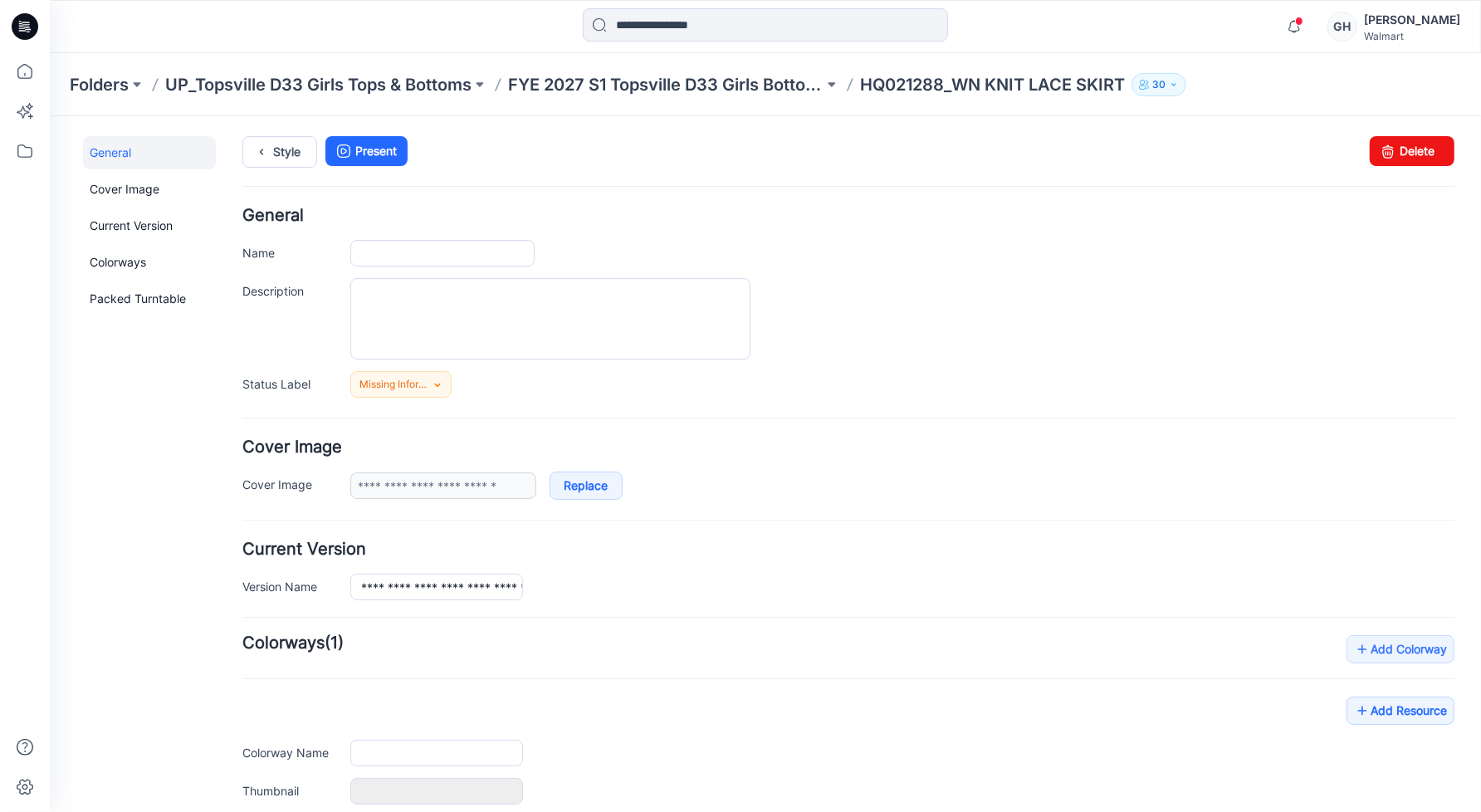
type input "**********"
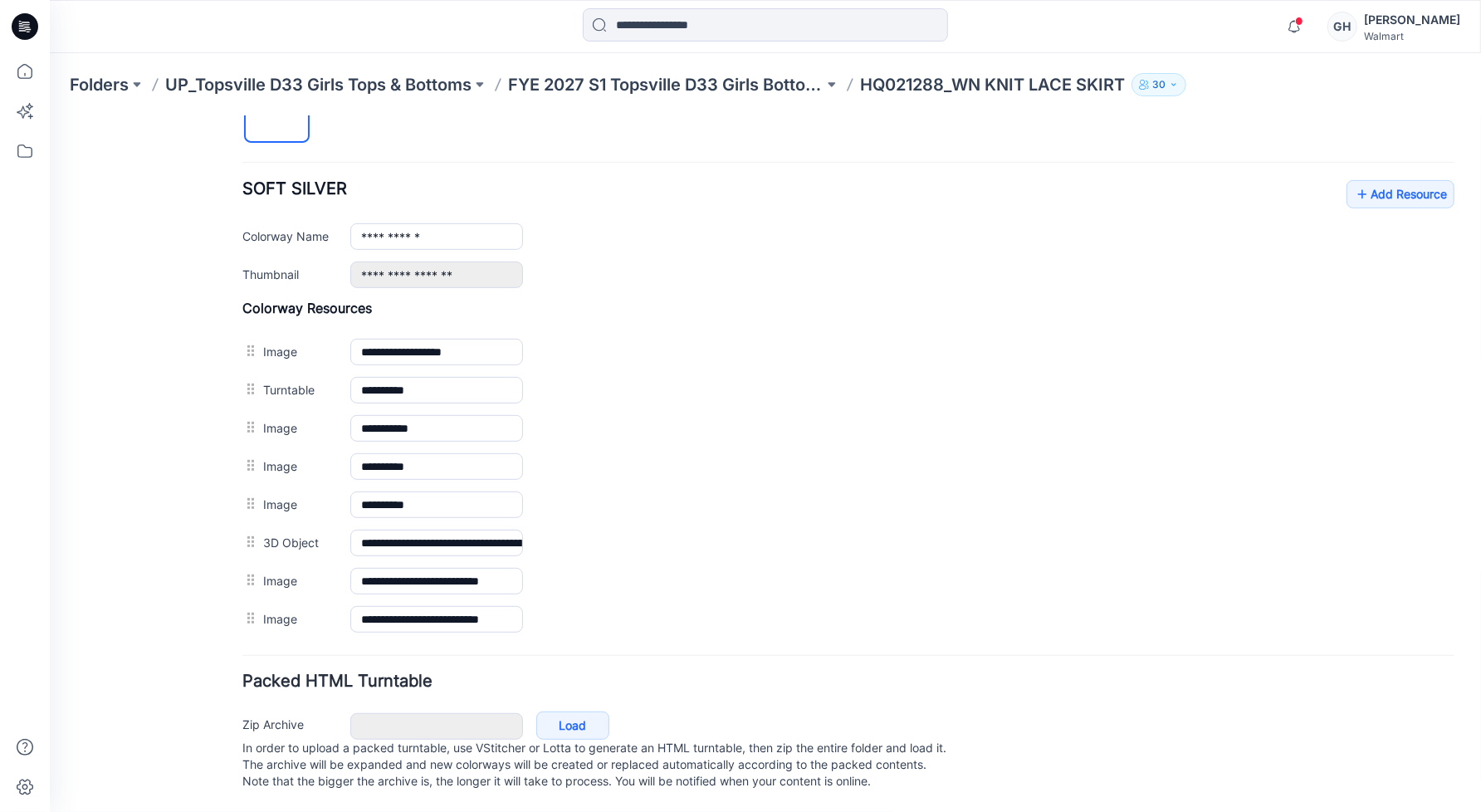
scroll to position [610, 0]
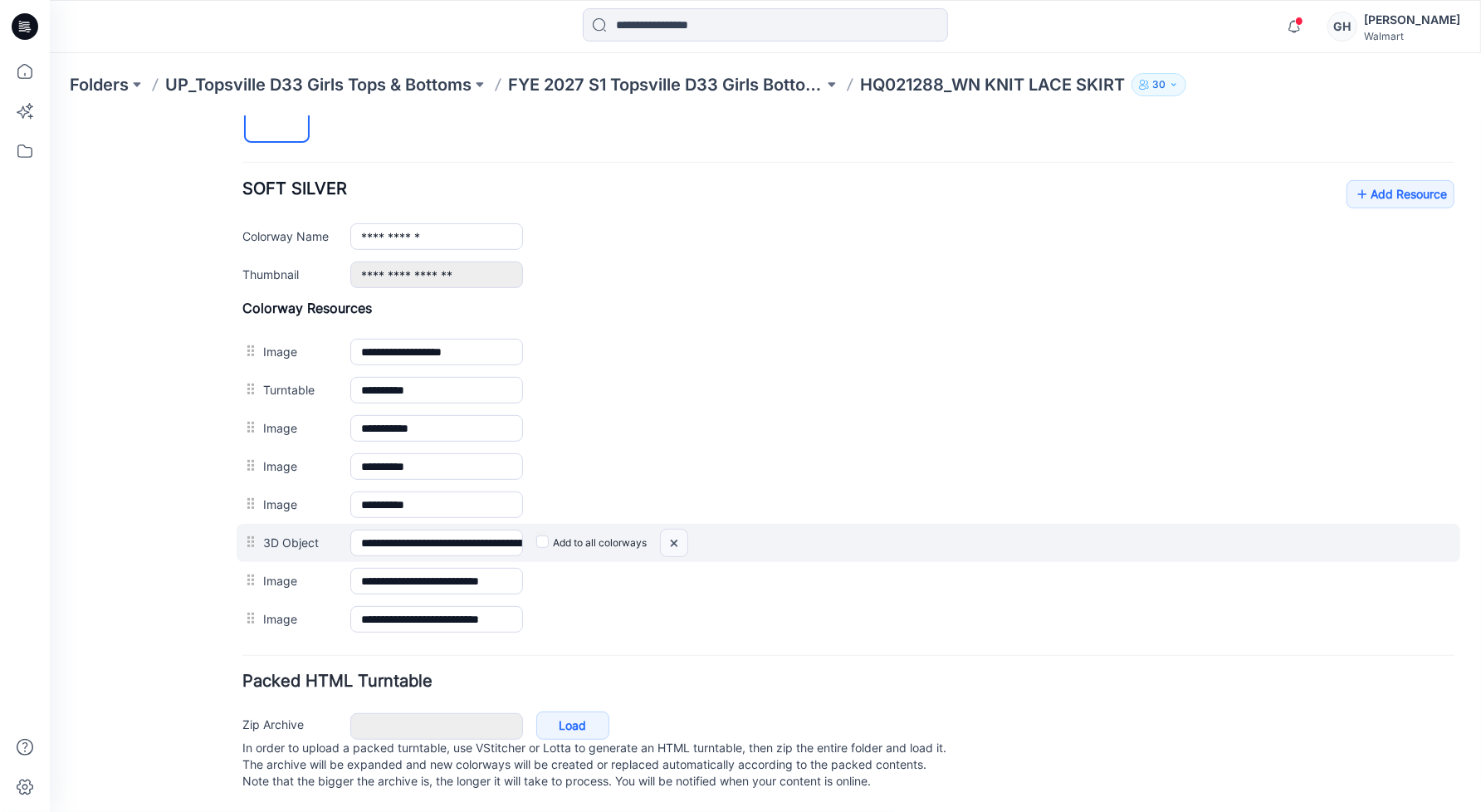
drag, startPoint x: 670, startPoint y: 528, endPoint x: 871, endPoint y: 209, distance: 377.0
click at [669, 529] on img at bounding box center [673, 543] width 27 height 28
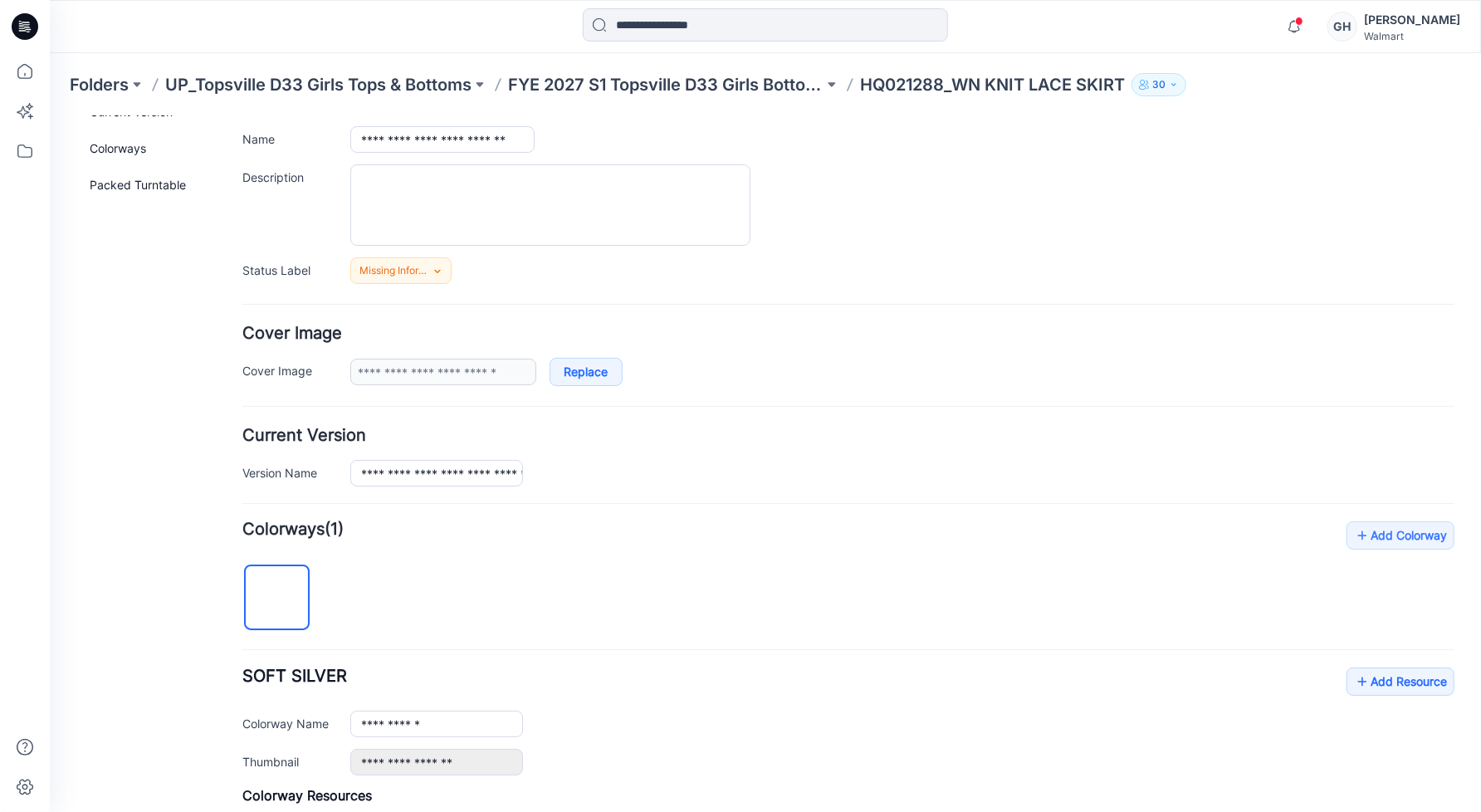
scroll to position [0, 0]
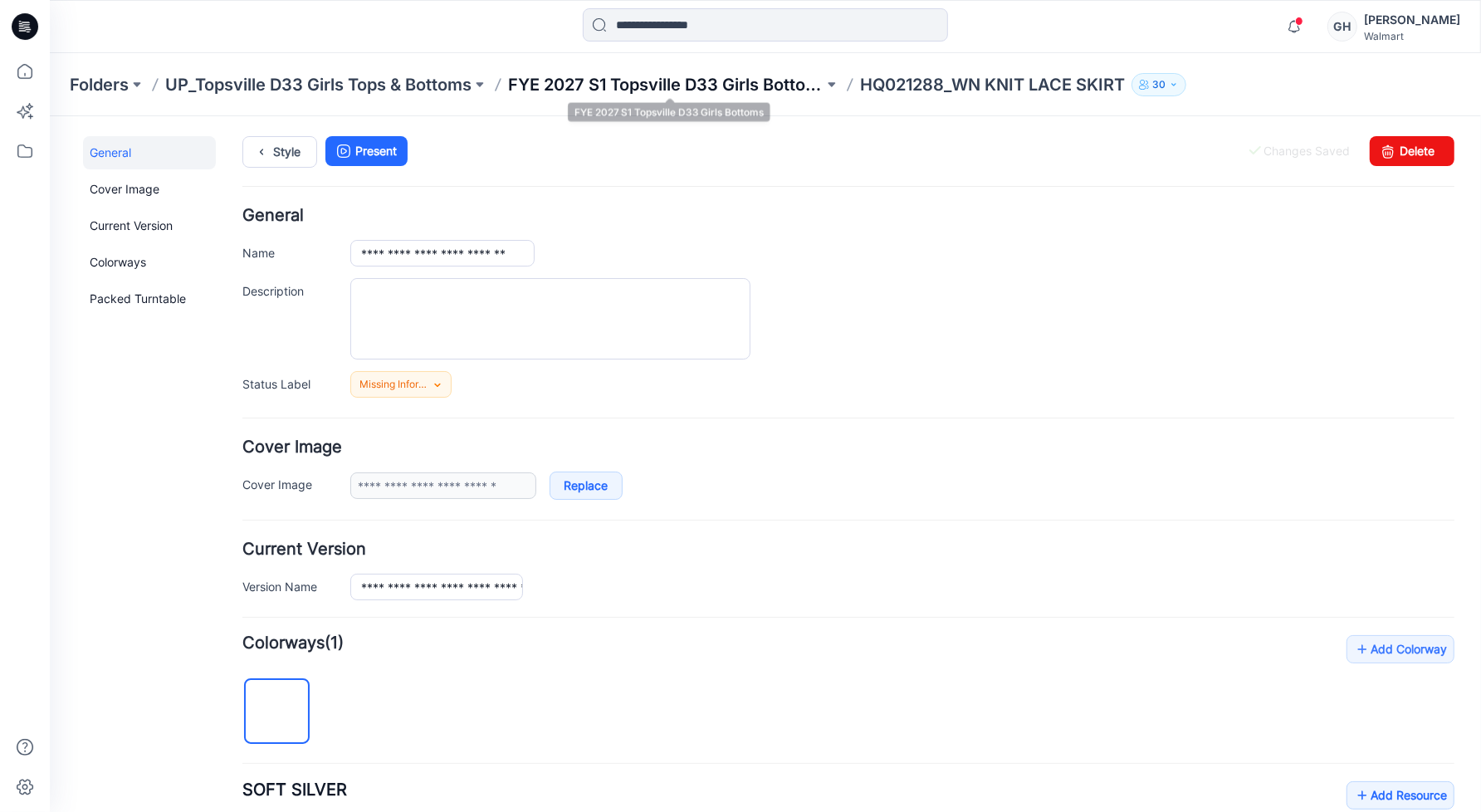
click at [714, 87] on p "FYE 2027 S1 Topsville D33 Girls Bottoms" at bounding box center [665, 85] width 315 height 23
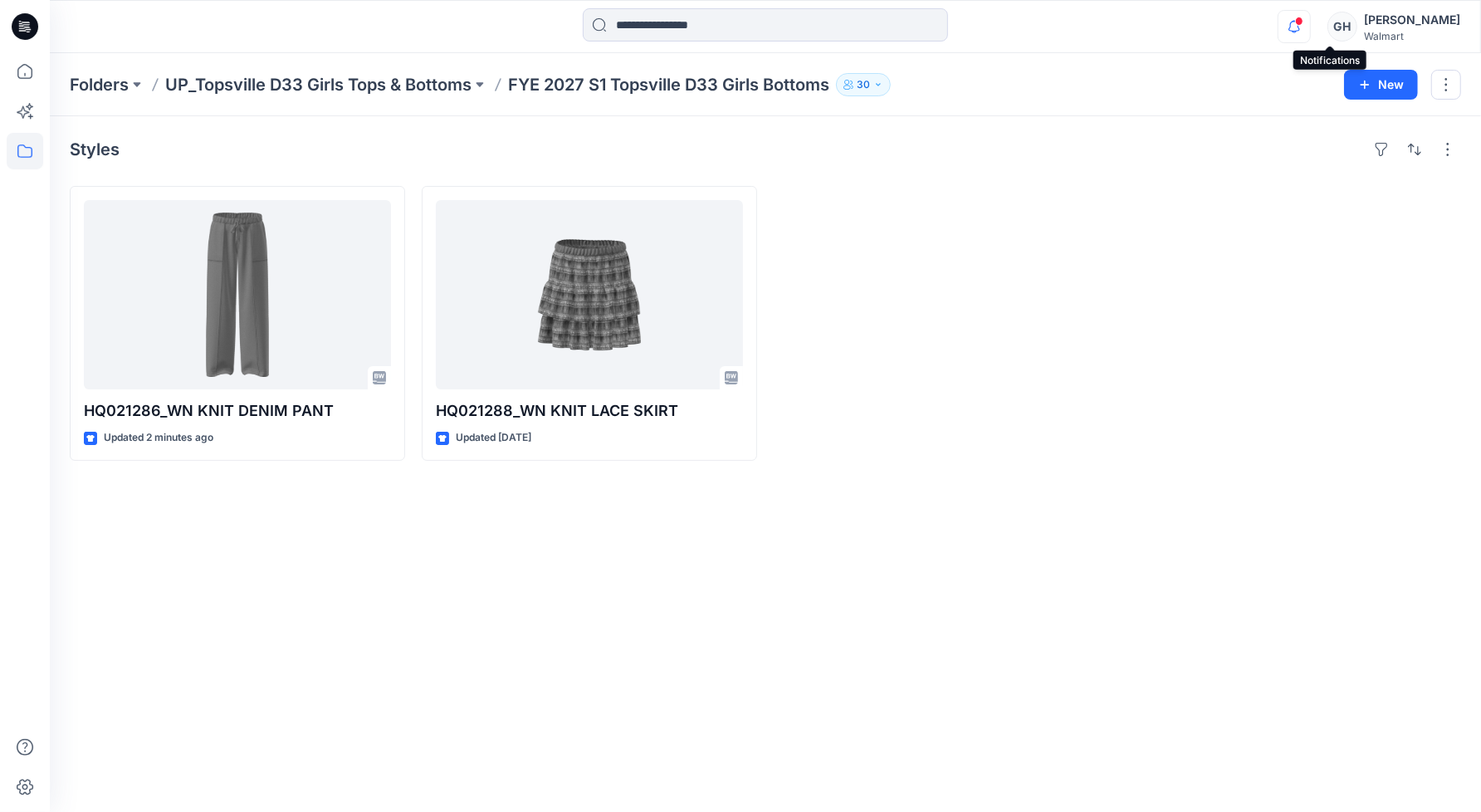
click at [1310, 29] on icon "button" at bounding box center [1294, 26] width 31 height 33
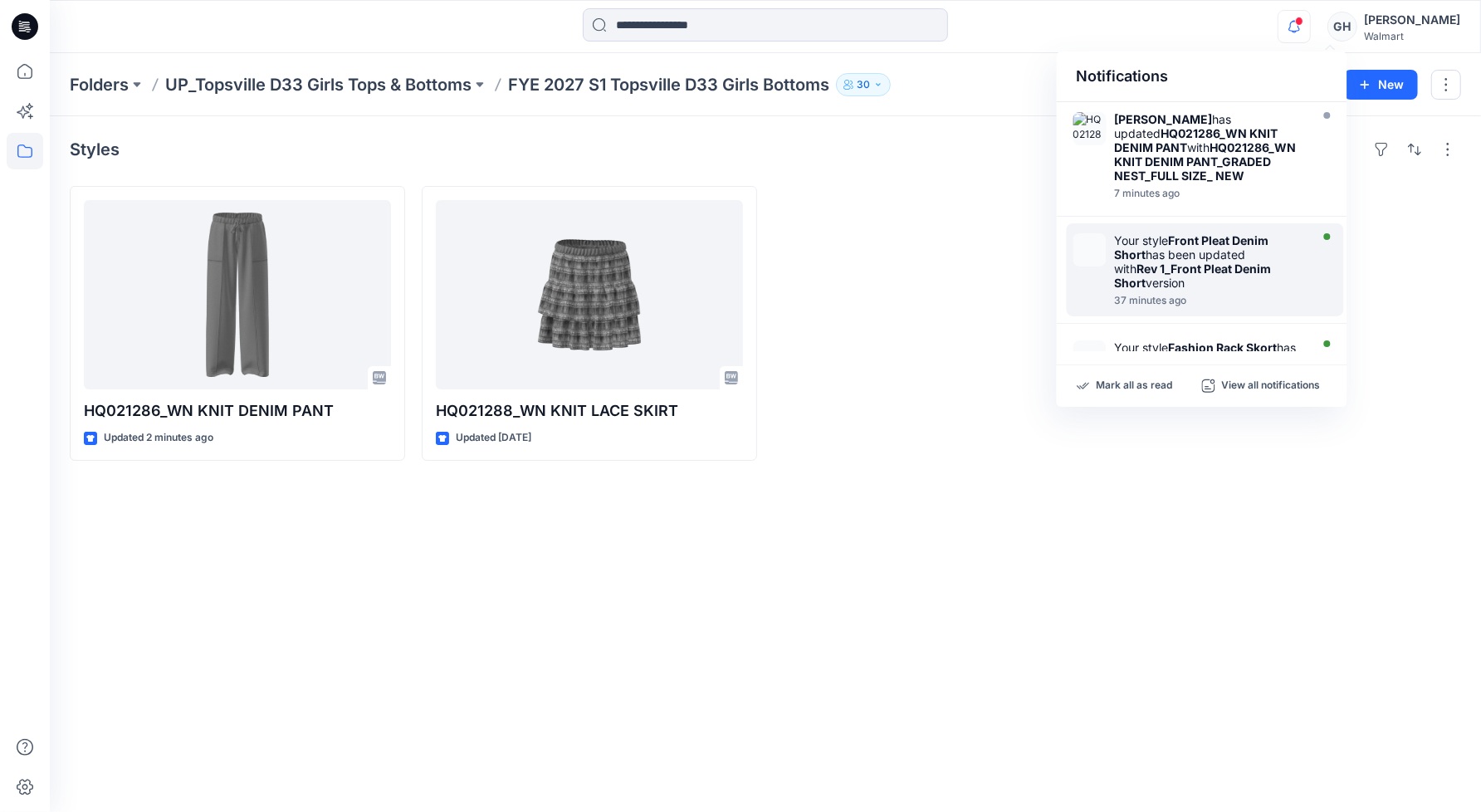
click at [1280, 269] on div "Your style Front Pleat Denim Short has been updated with Rev 1_Front Pleat Deni…" at bounding box center [1210, 261] width 191 height 56
